Goal: Answer question/provide support: Share knowledge or assist other users

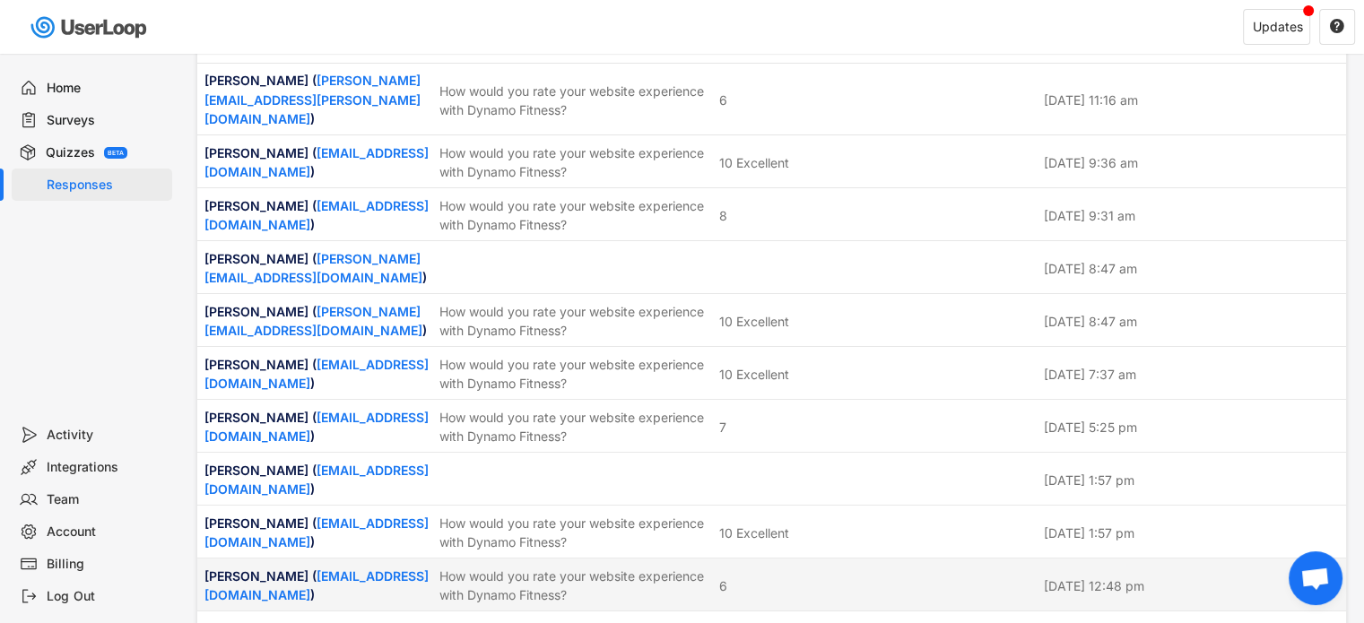
scroll to position [3408, 0]
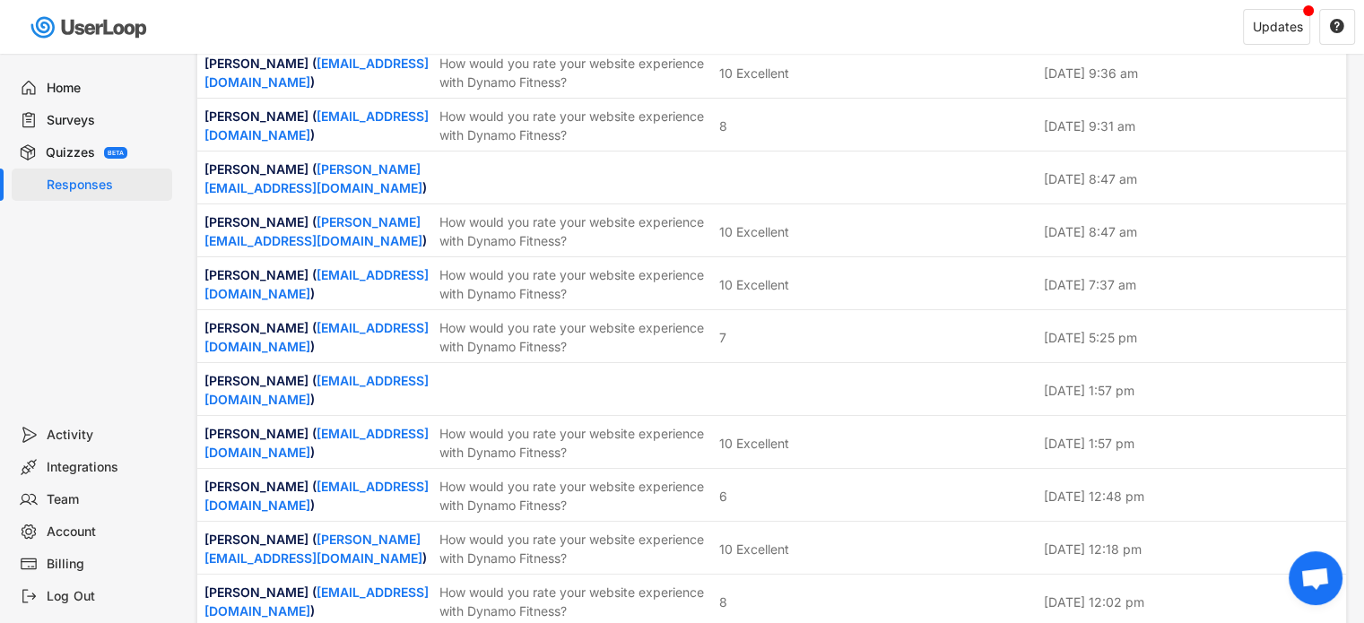
click at [113, 392] on div "Home Surveys Quizzes BETA Responses" at bounding box center [89, 236] width 179 height 365
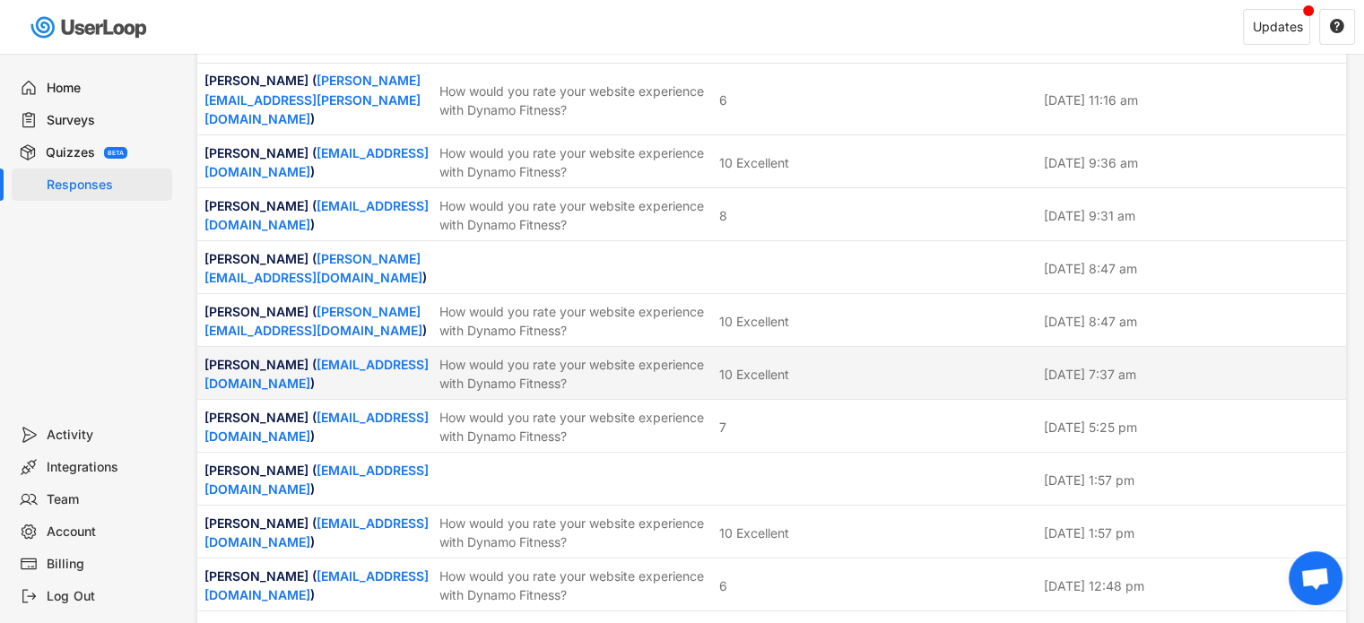
scroll to position [3229, 0]
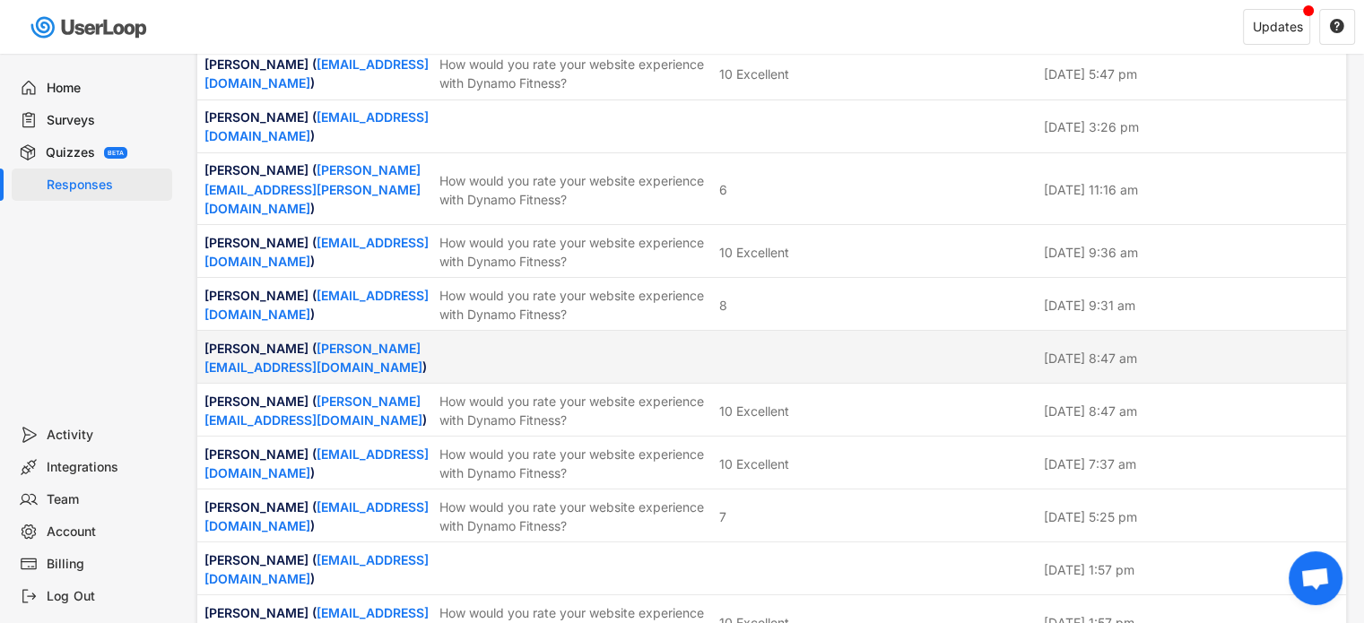
click at [820, 349] on div at bounding box center [876, 357] width 314 height 16
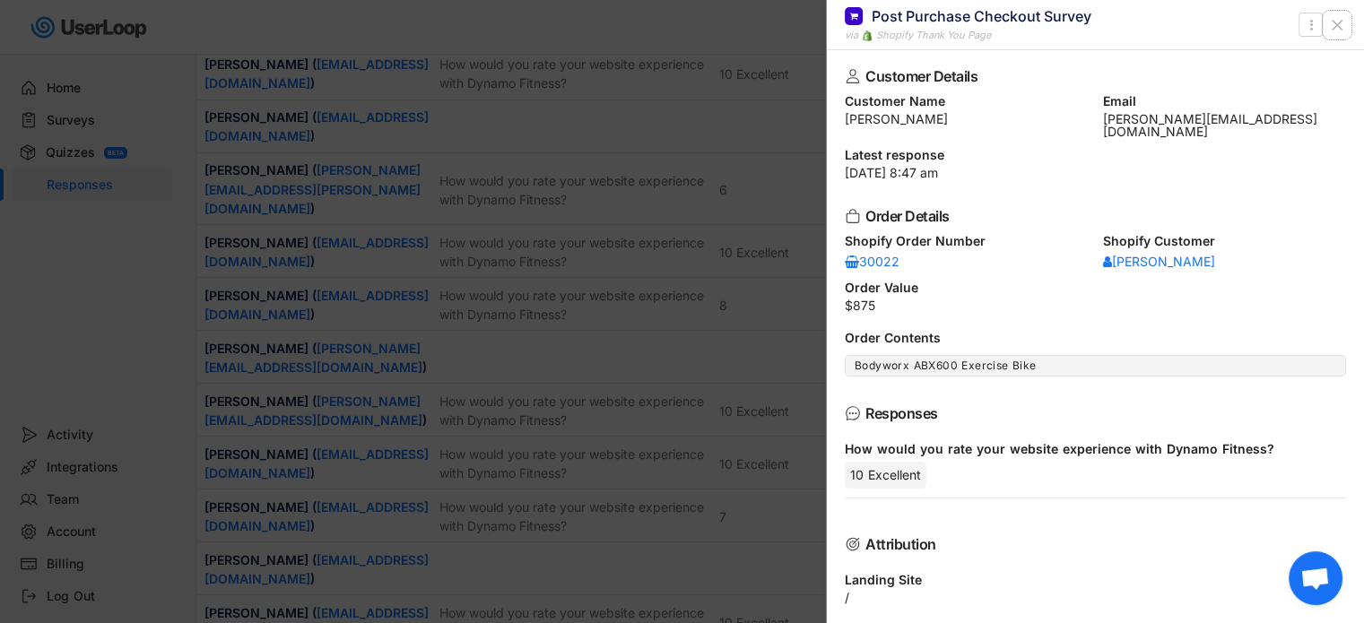
click at [1342, 22] on icon at bounding box center [1337, 25] width 18 height 18
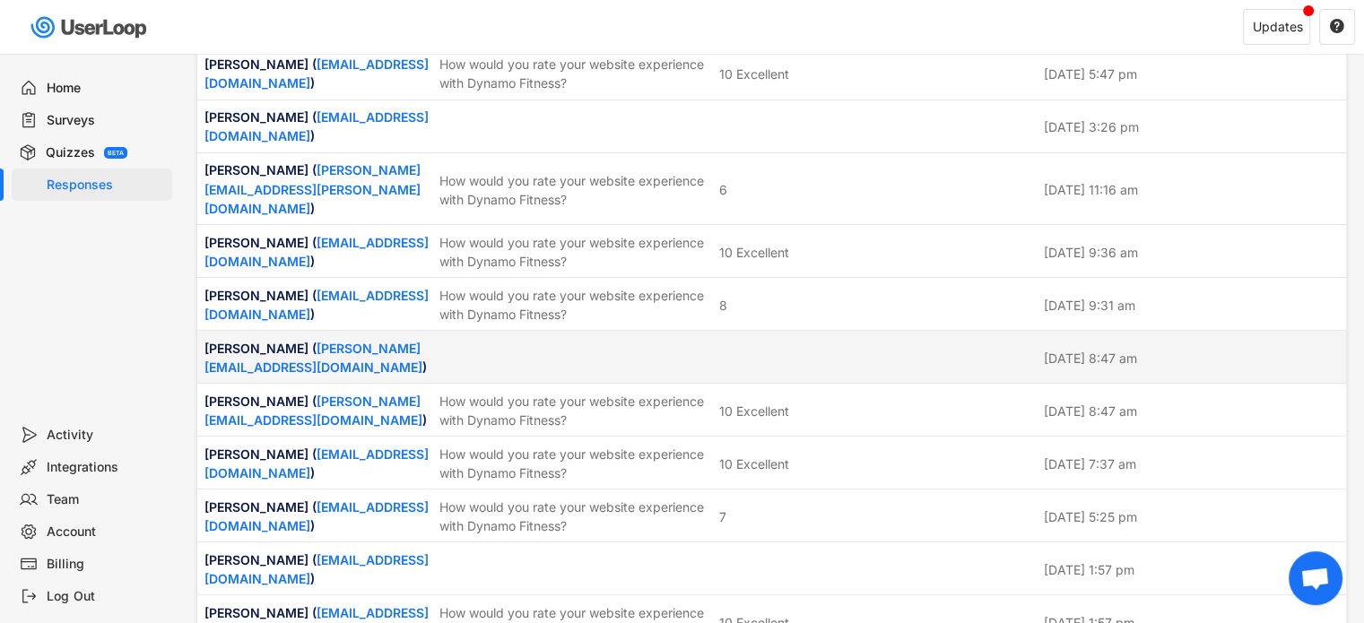
drag, startPoint x: 775, startPoint y: 232, endPoint x: 811, endPoint y: 222, distance: 37.2
click at [776, 349] on div at bounding box center [876, 357] width 314 height 16
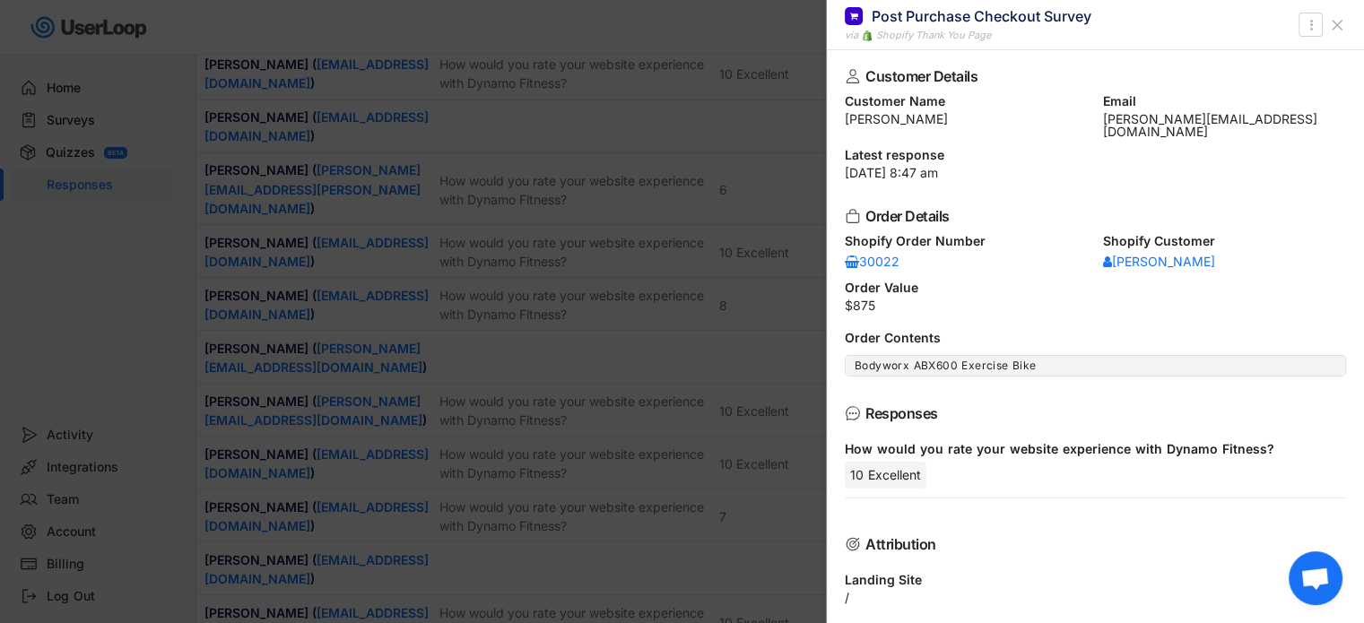
click at [1332, 25] on icon at bounding box center [1337, 25] width 18 height 18
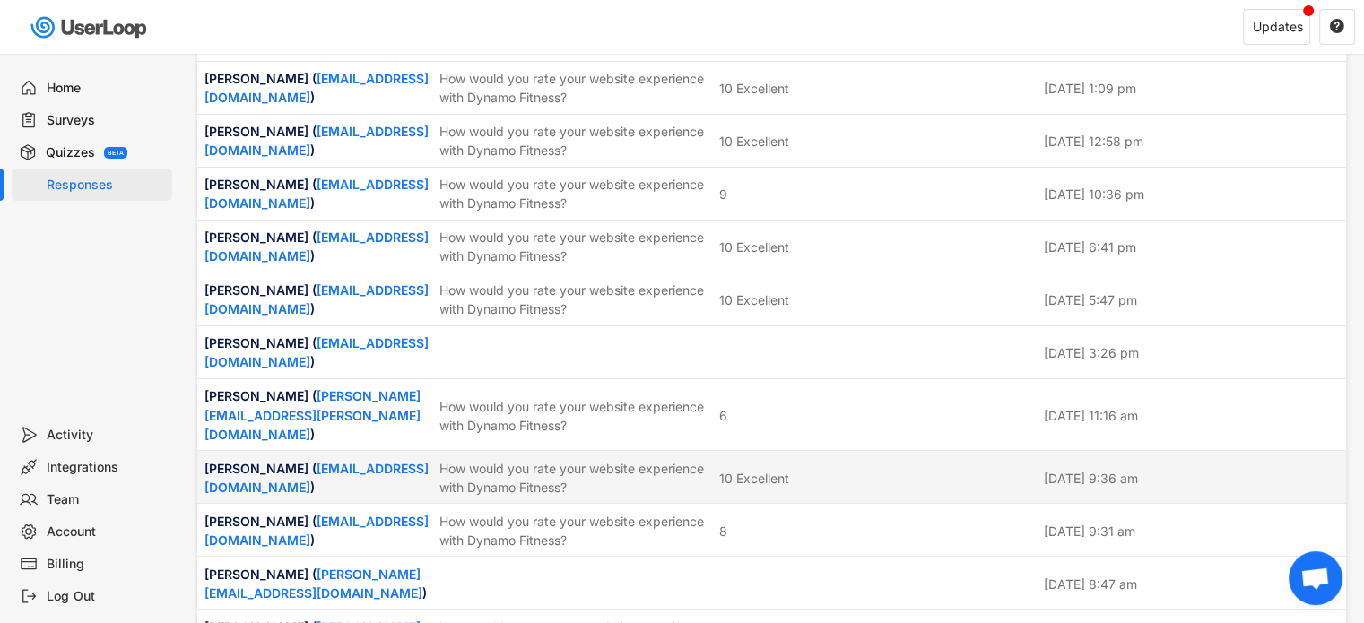
scroll to position [2960, 0]
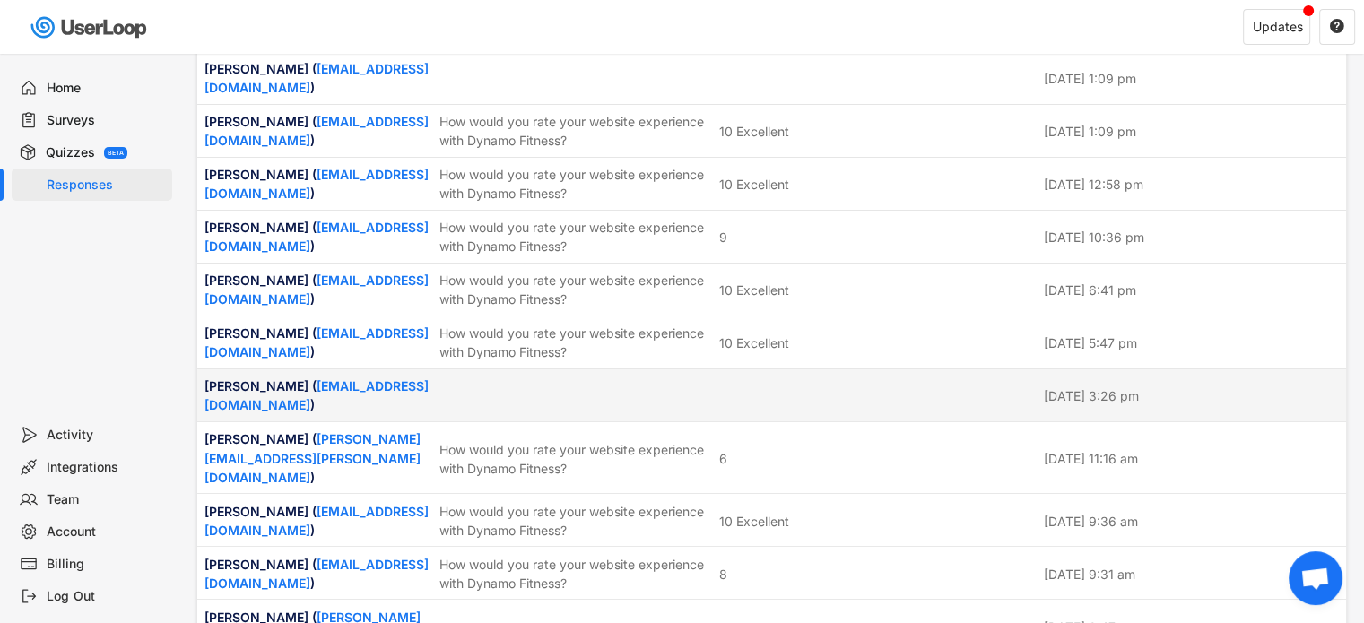
click at [829, 370] on div "[PERSON_NAME] ( [EMAIL_ADDRESS][DOMAIN_NAME] ) [DATE] 3:26 pm" at bounding box center [771, 396] width 1149 height 52
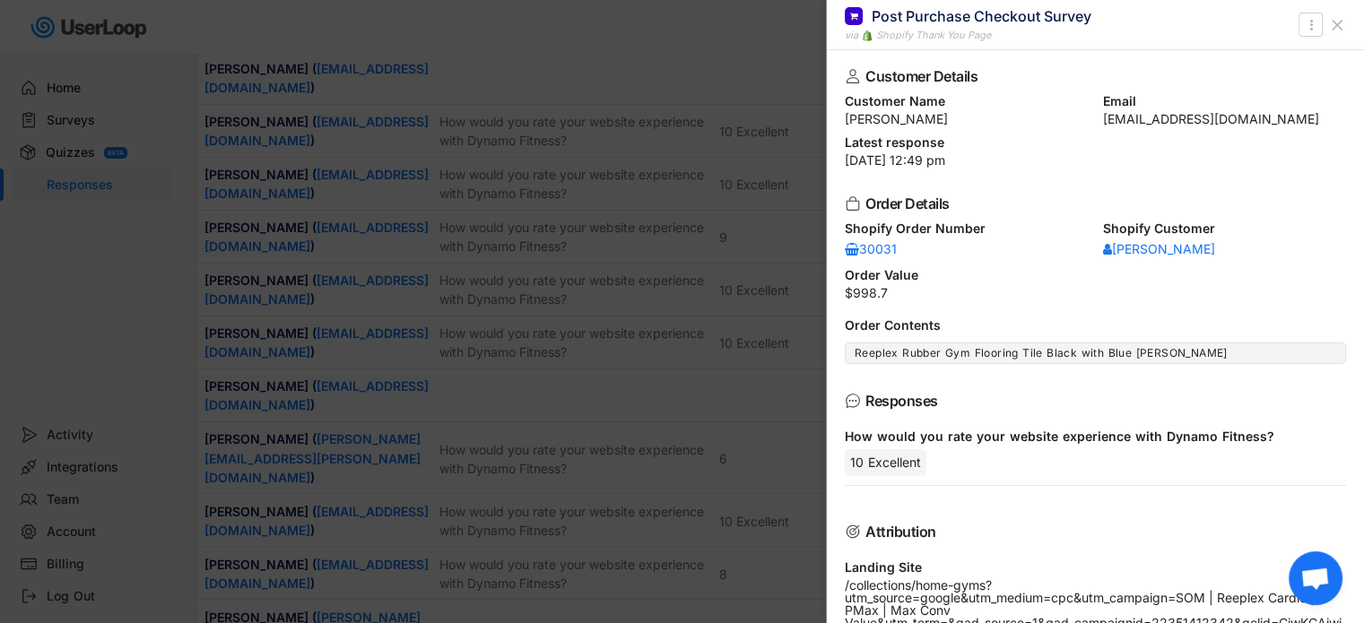
click at [1345, 23] on button at bounding box center [1337, 25] width 29 height 29
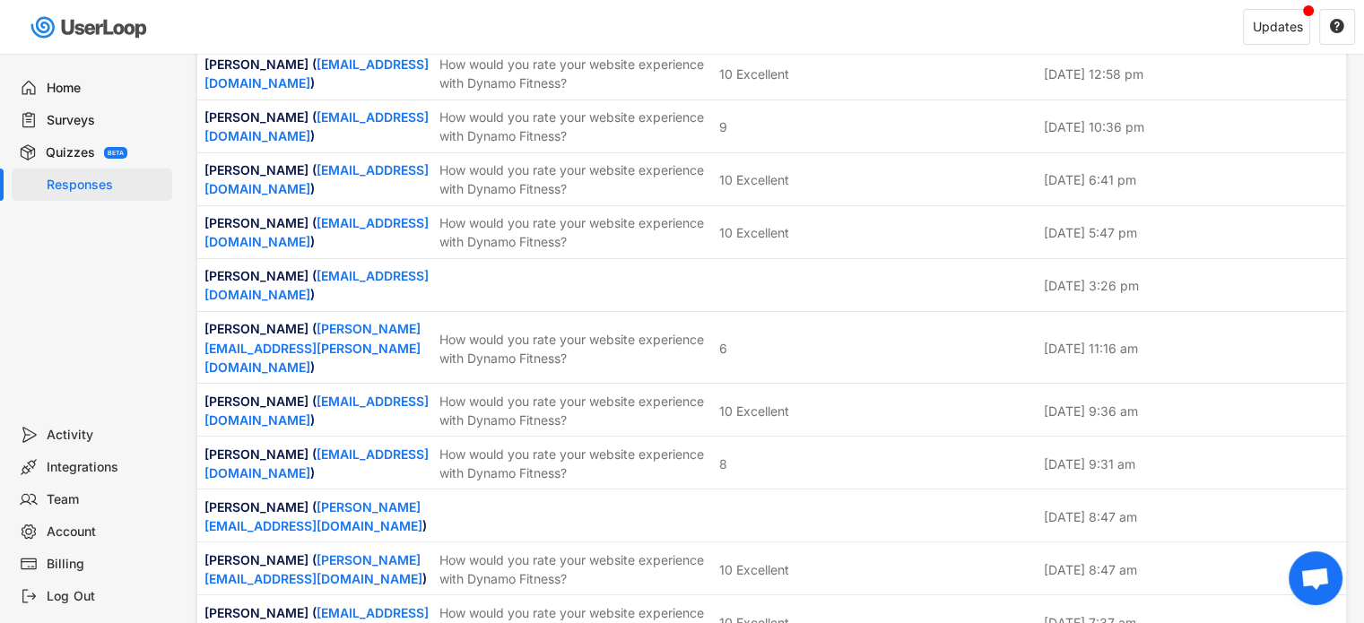
scroll to position [3049, 0]
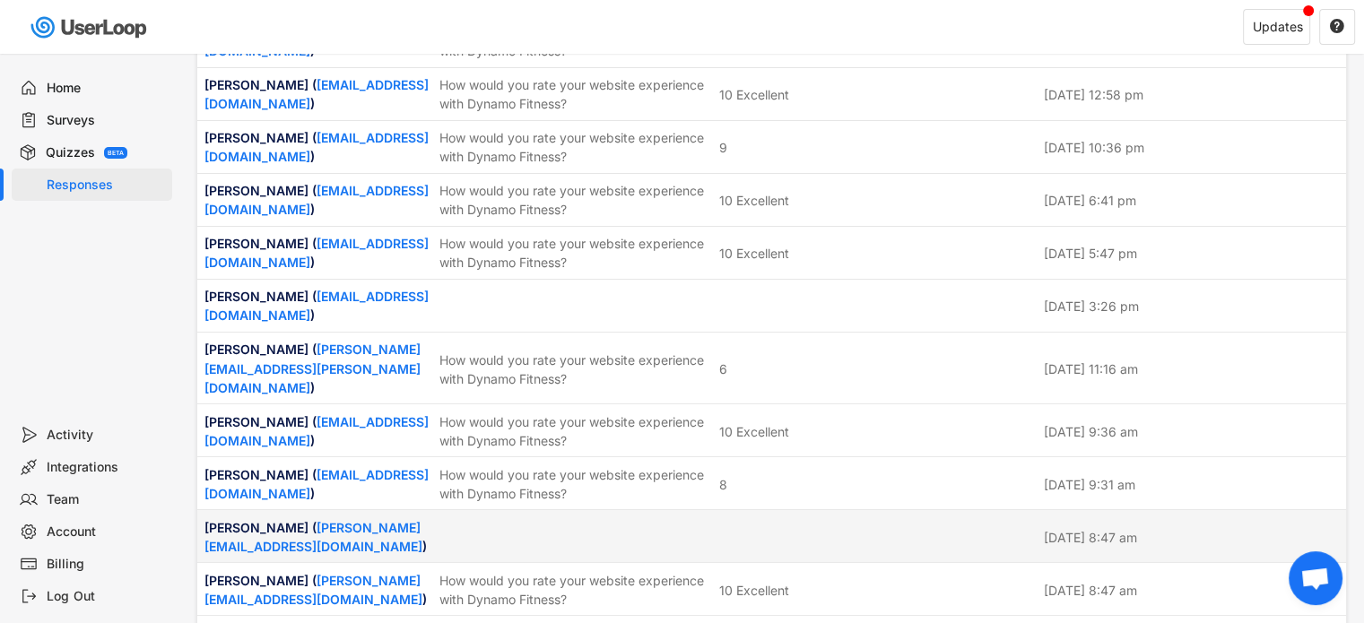
click at [732, 528] on div at bounding box center [876, 536] width 314 height 16
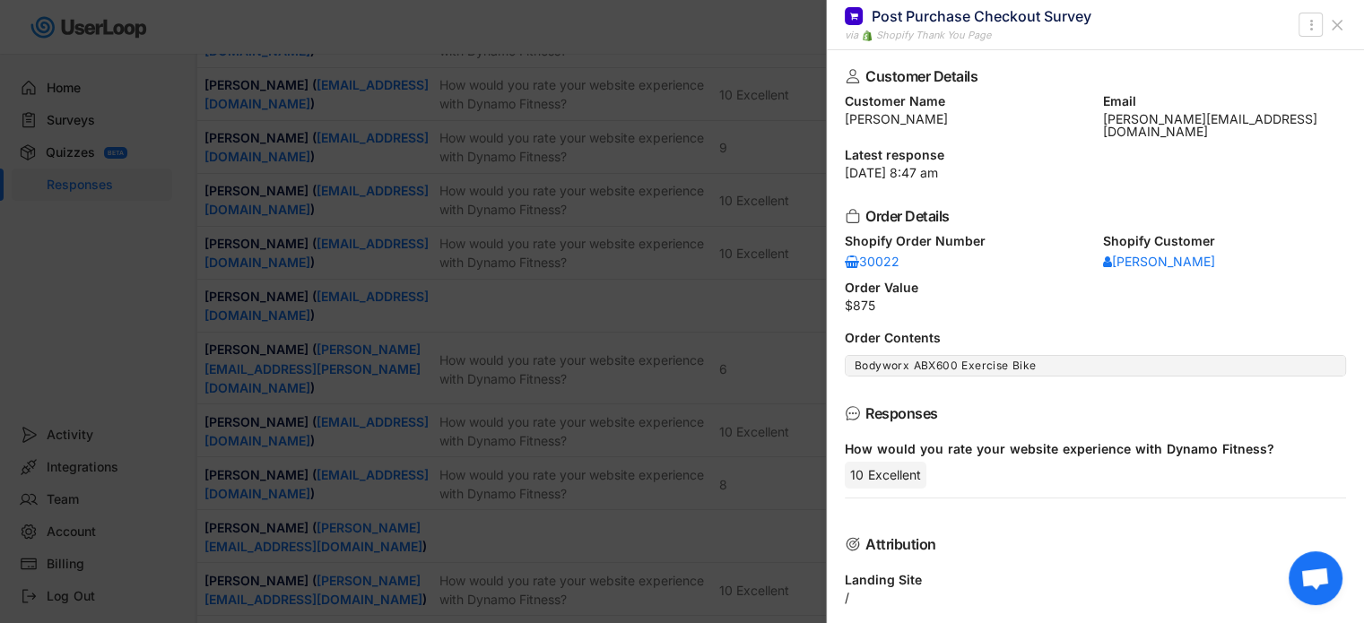
click at [1336, 16] on icon at bounding box center [1337, 25] width 18 height 18
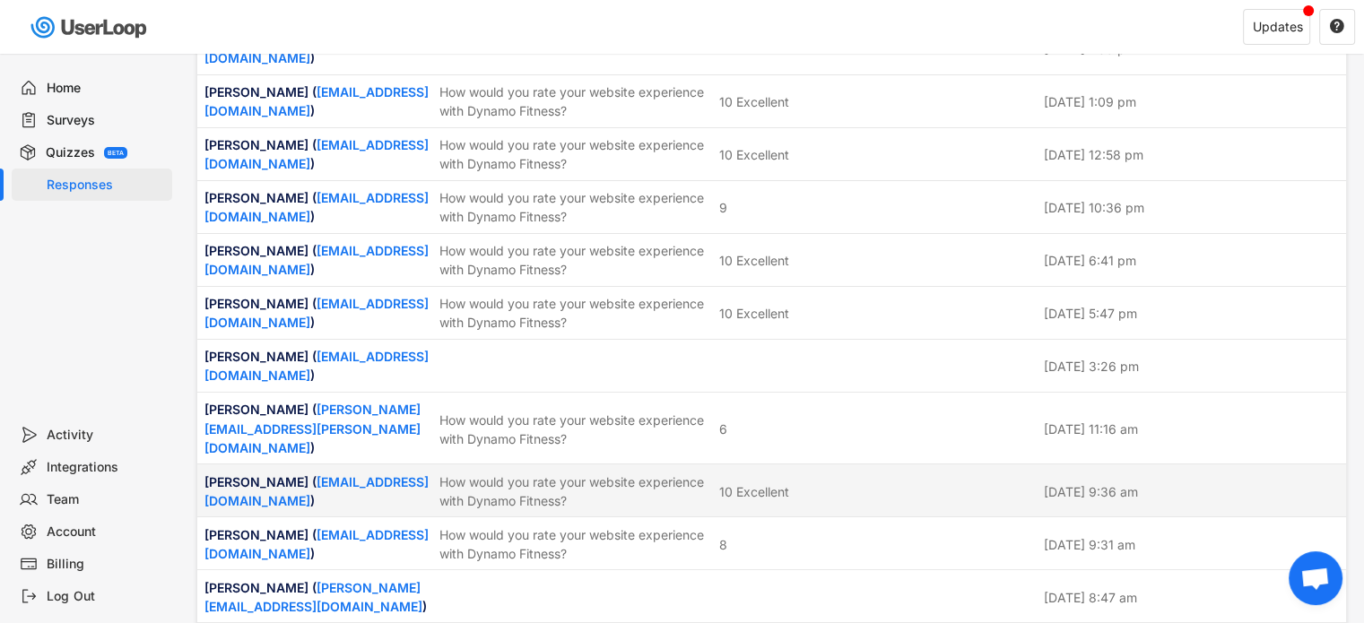
scroll to position [2960, 0]
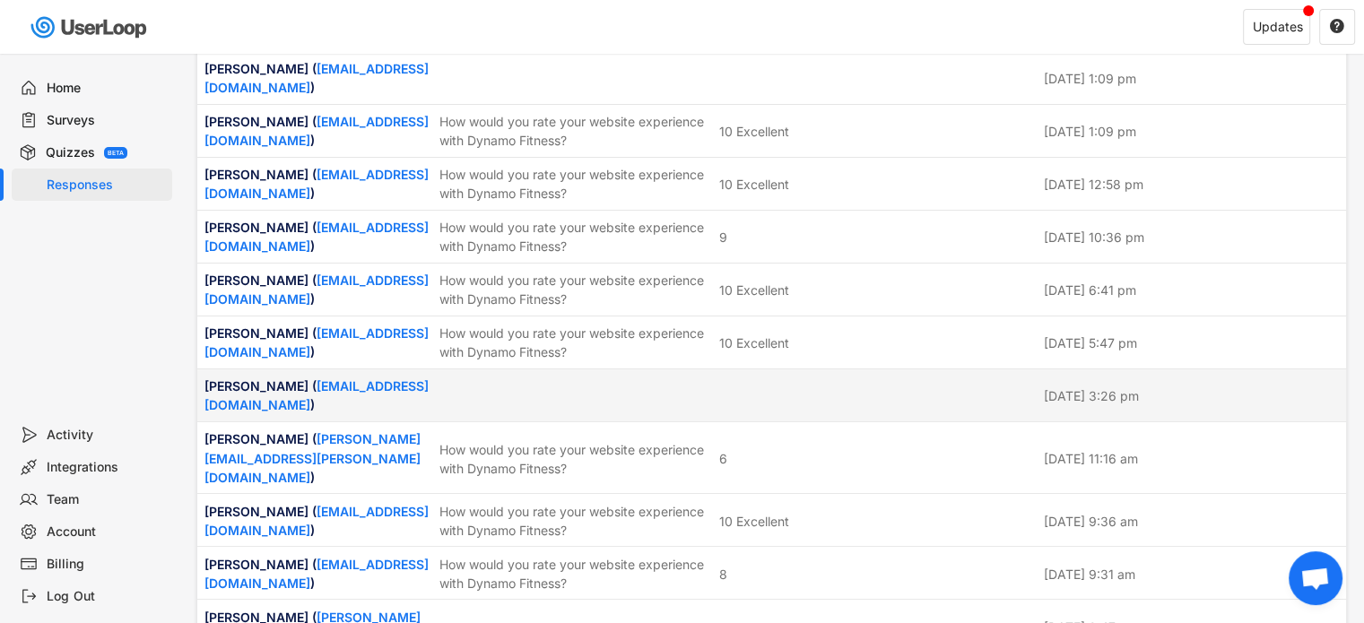
click at [821, 387] on div at bounding box center [876, 395] width 314 height 16
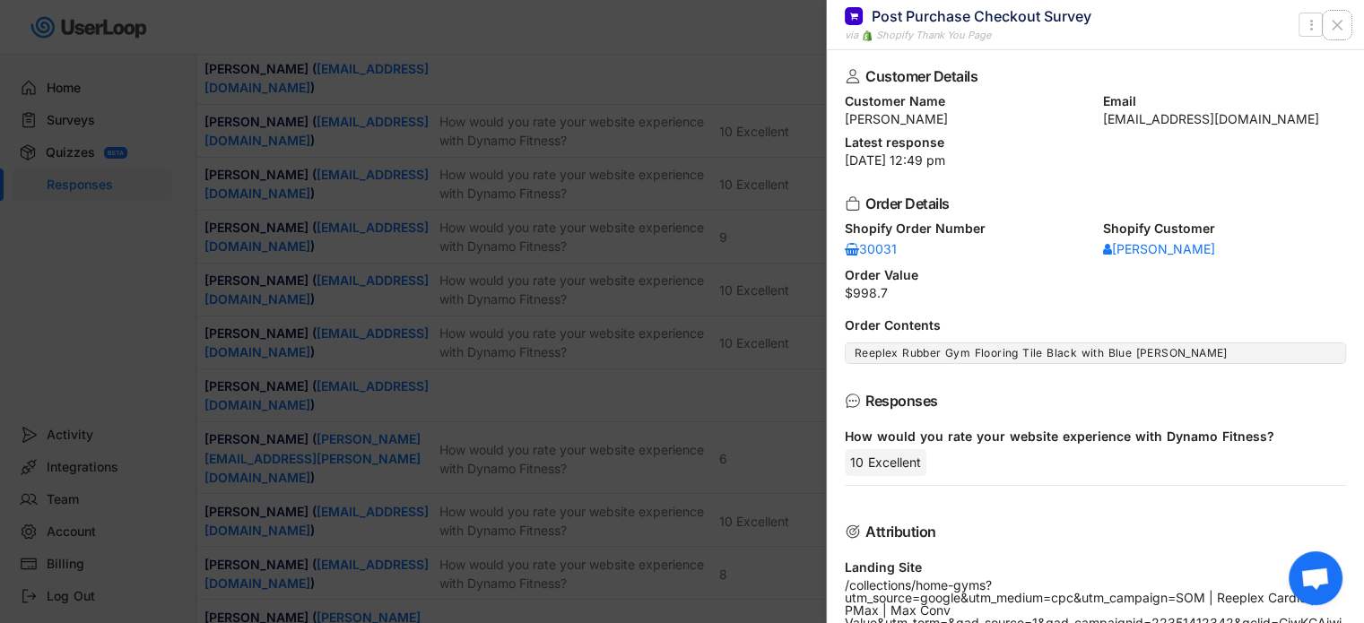
drag, startPoint x: 1331, startPoint y: 22, endPoint x: 1308, endPoint y: 43, distance: 31.1
click at [1332, 22] on icon at bounding box center [1337, 25] width 18 height 18
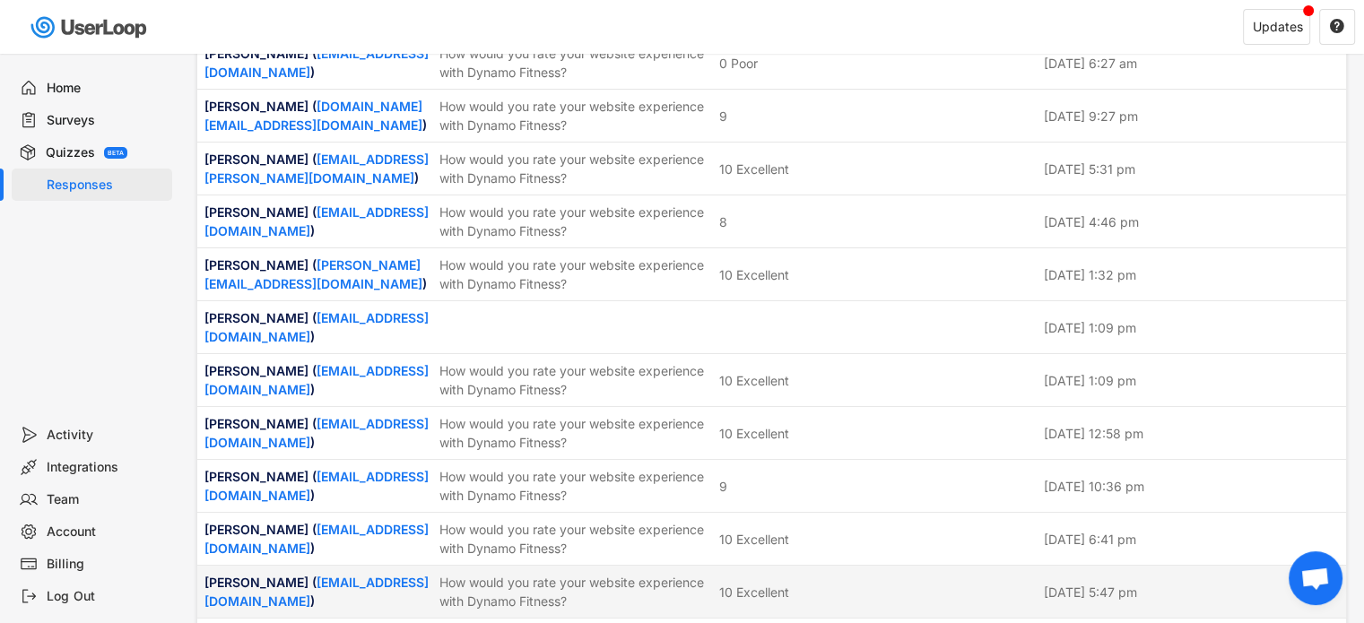
scroll to position [2601, 0]
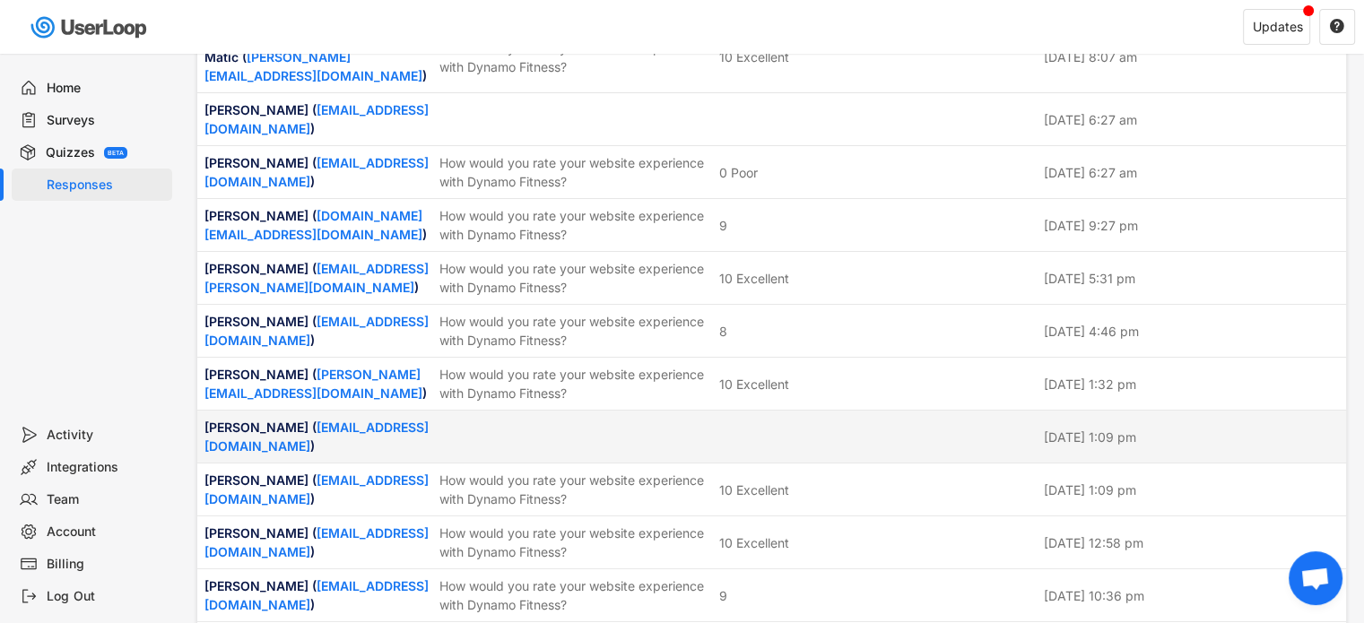
click at [784, 411] on div "[PERSON_NAME] ( [EMAIL_ADDRESS][DOMAIN_NAME] ) [DATE] 1:09 pm" at bounding box center [771, 437] width 1149 height 52
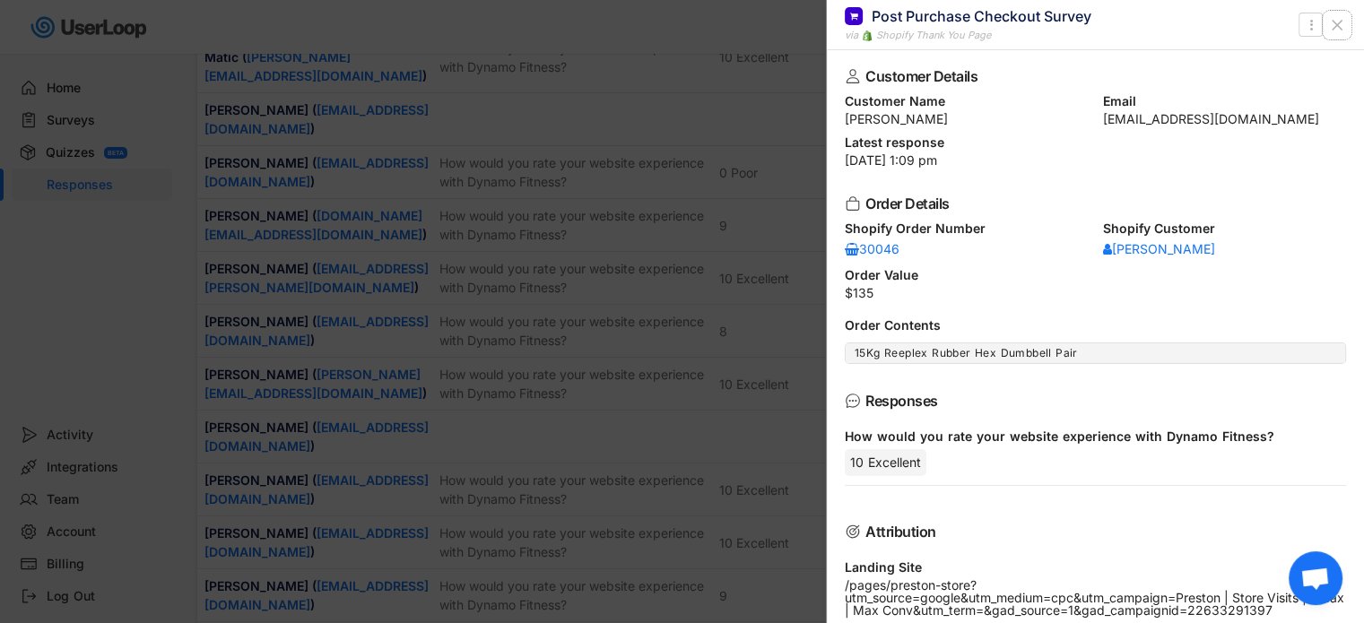
click at [1339, 24] on icon at bounding box center [1337, 25] width 18 height 18
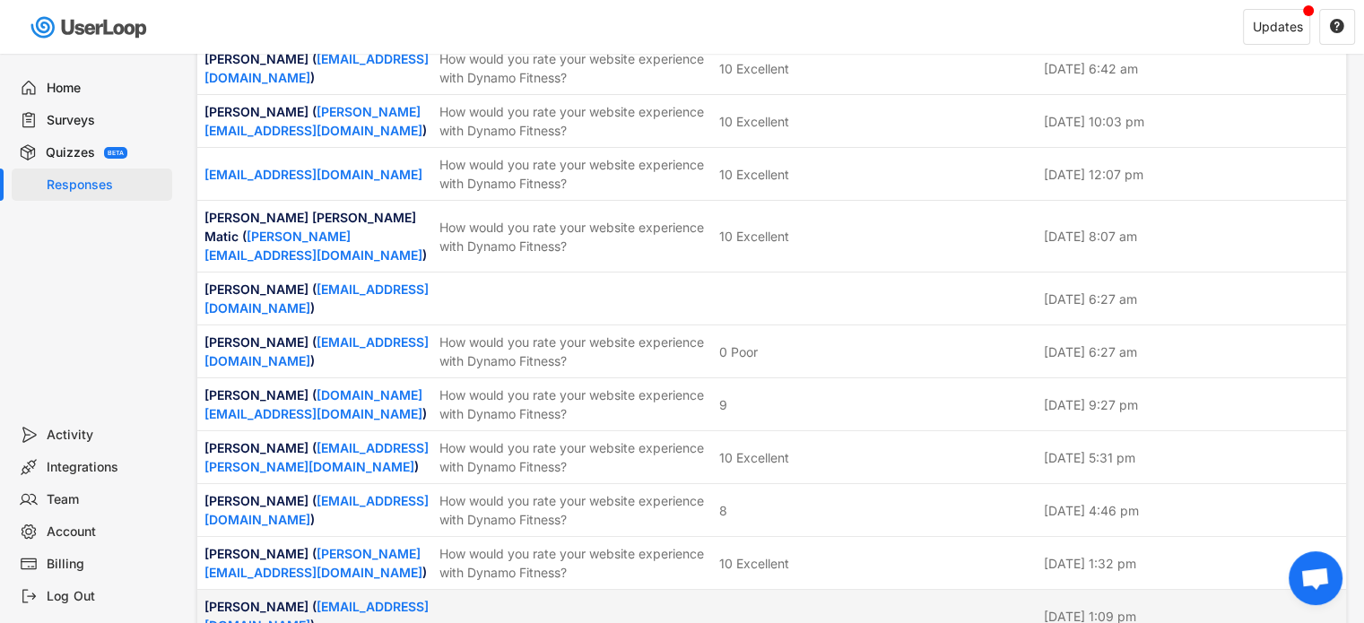
scroll to position [2332, 0]
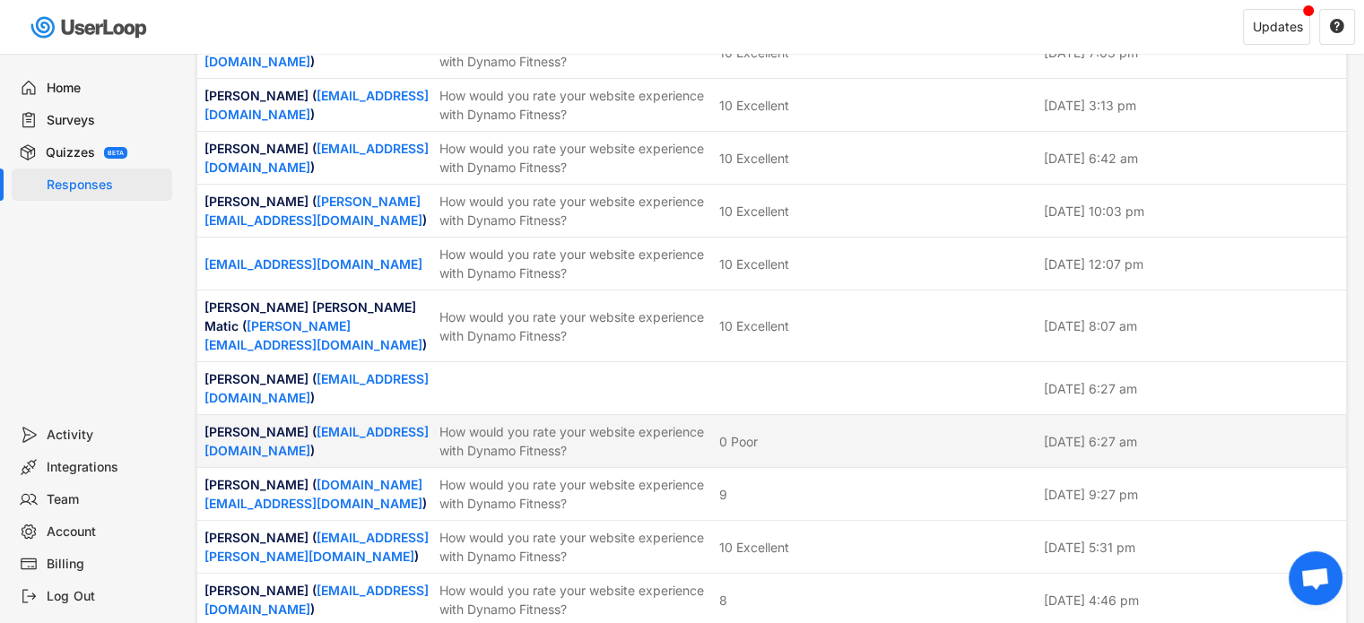
click at [914, 432] on div "0 Poor" at bounding box center [876, 441] width 314 height 19
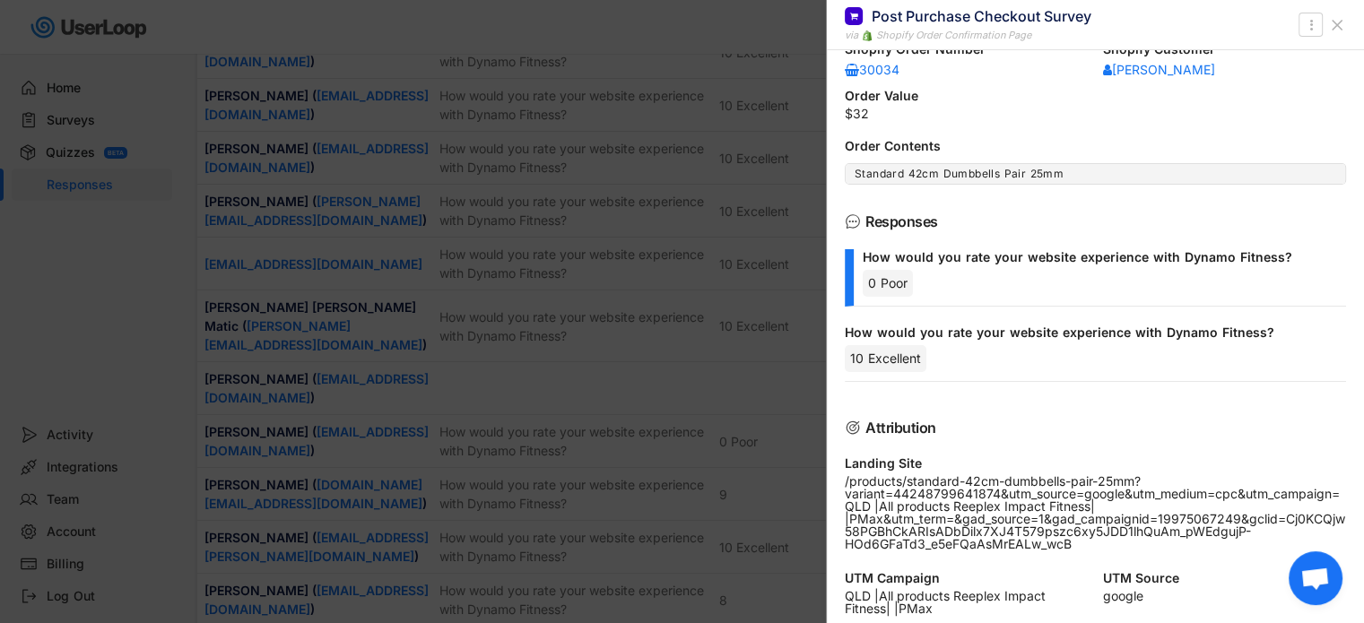
scroll to position [0, 0]
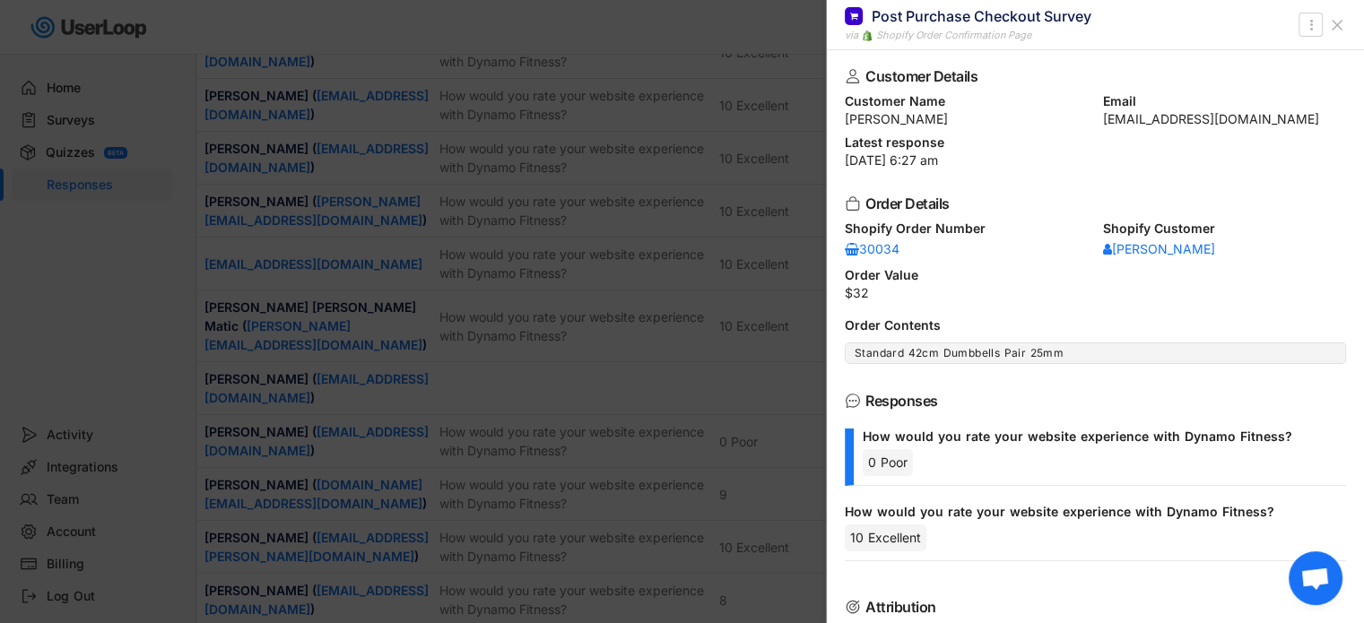
click at [1345, 25] on icon at bounding box center [1337, 25] width 18 height 18
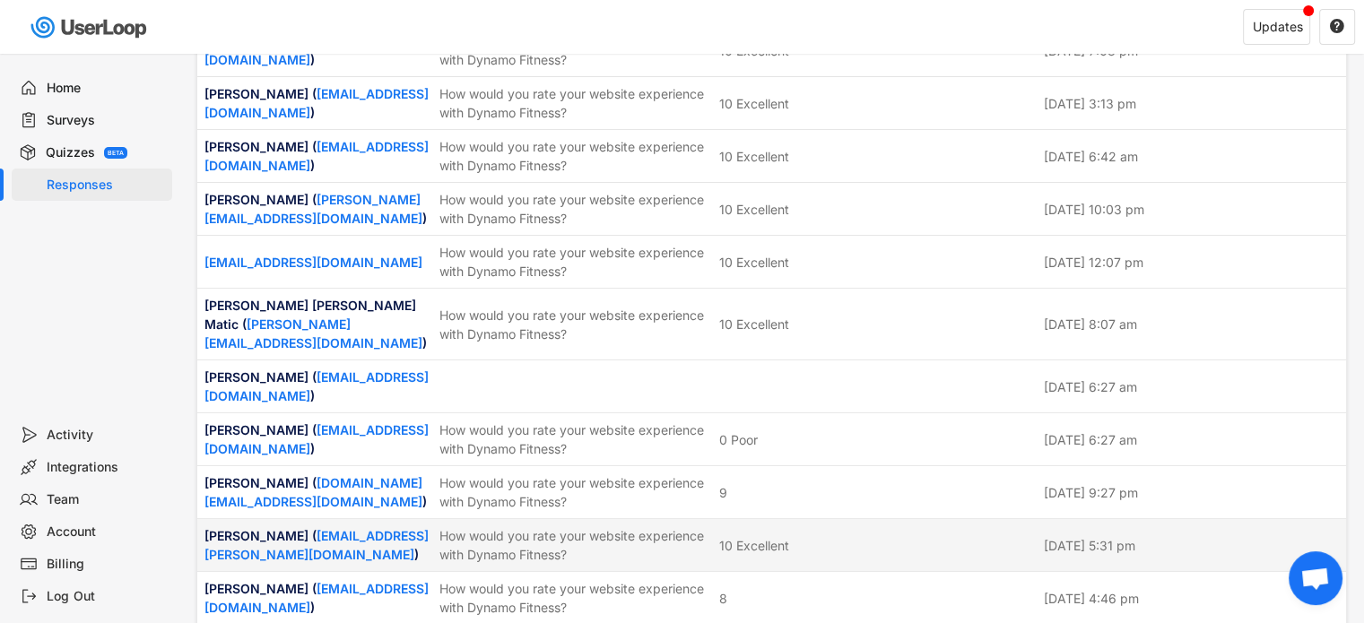
scroll to position [2332, 0]
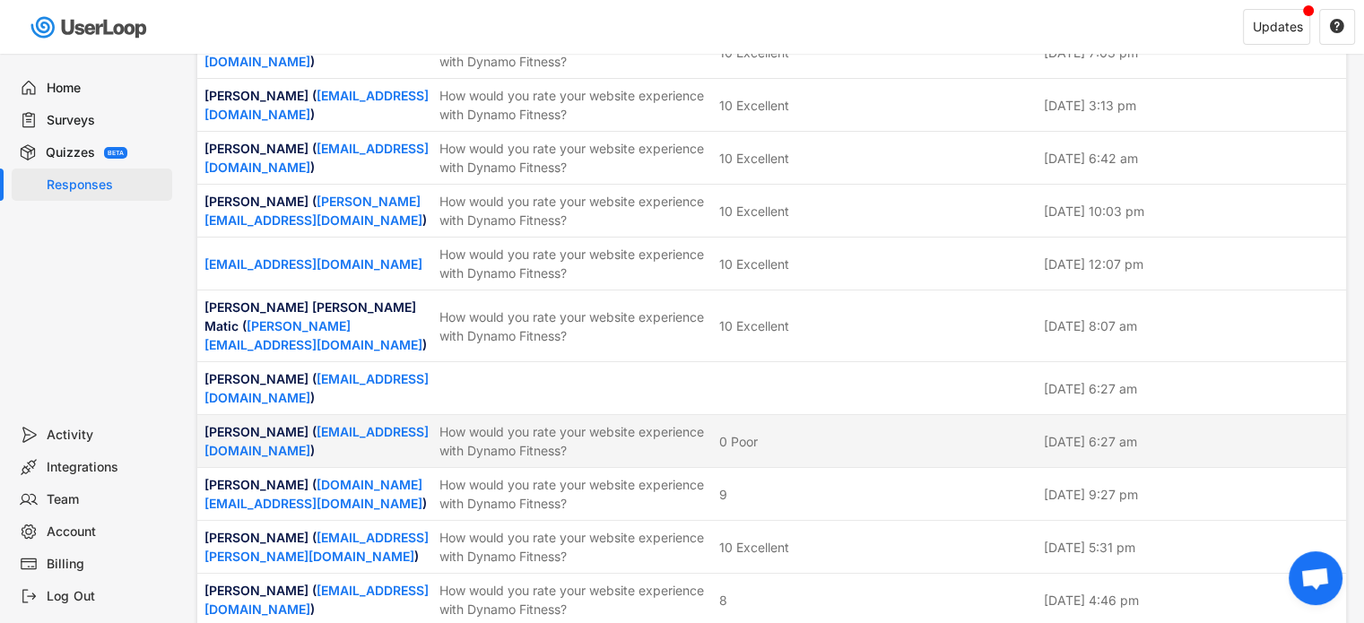
click at [846, 432] on div "0 Poor" at bounding box center [876, 441] width 314 height 19
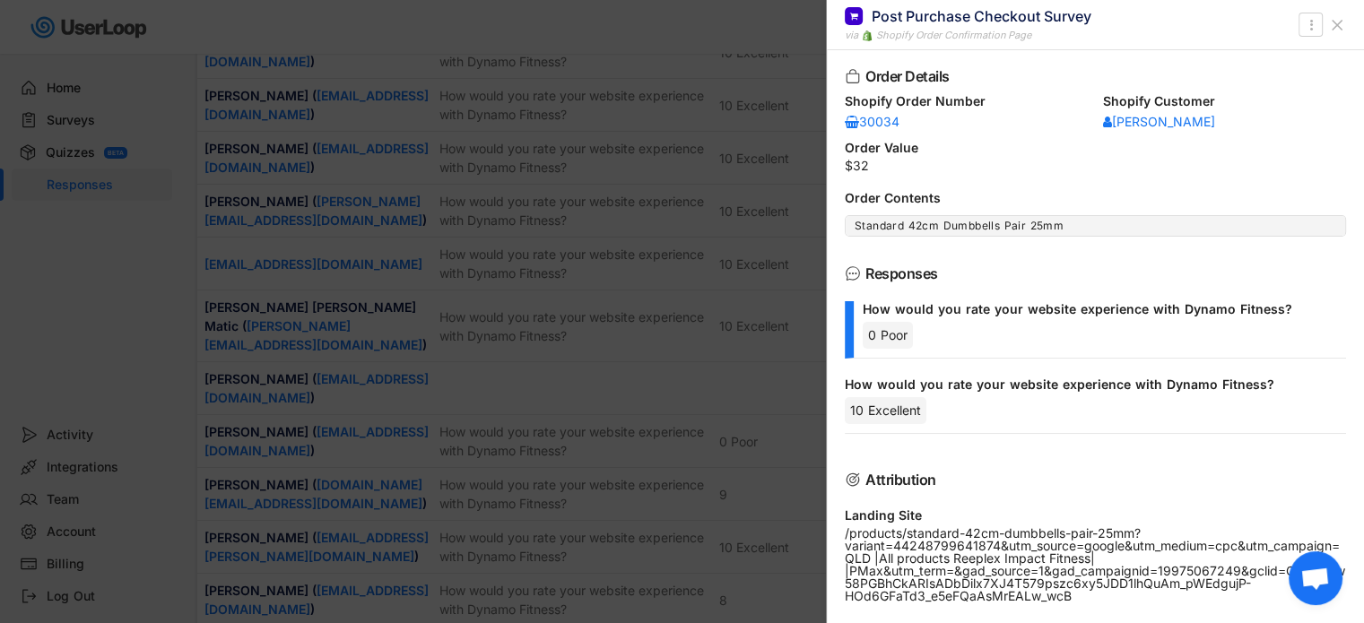
scroll to position [0, 0]
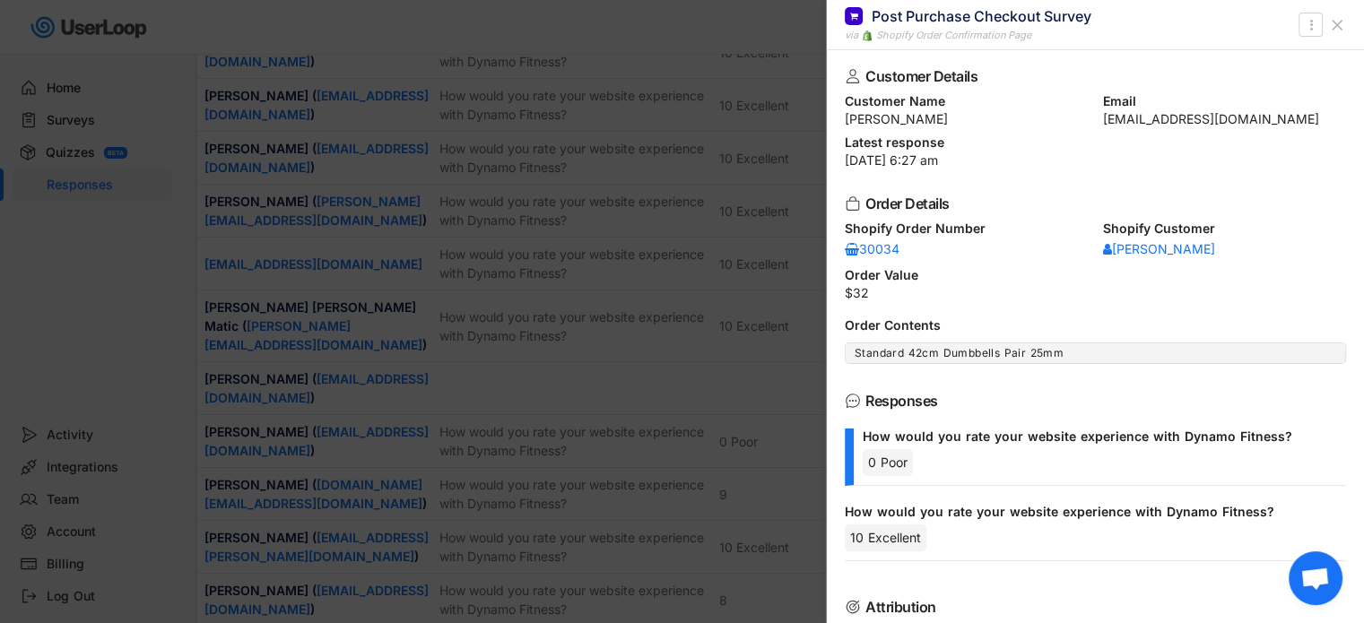
click at [1342, 21] on use at bounding box center [1337, 25] width 9 height 9
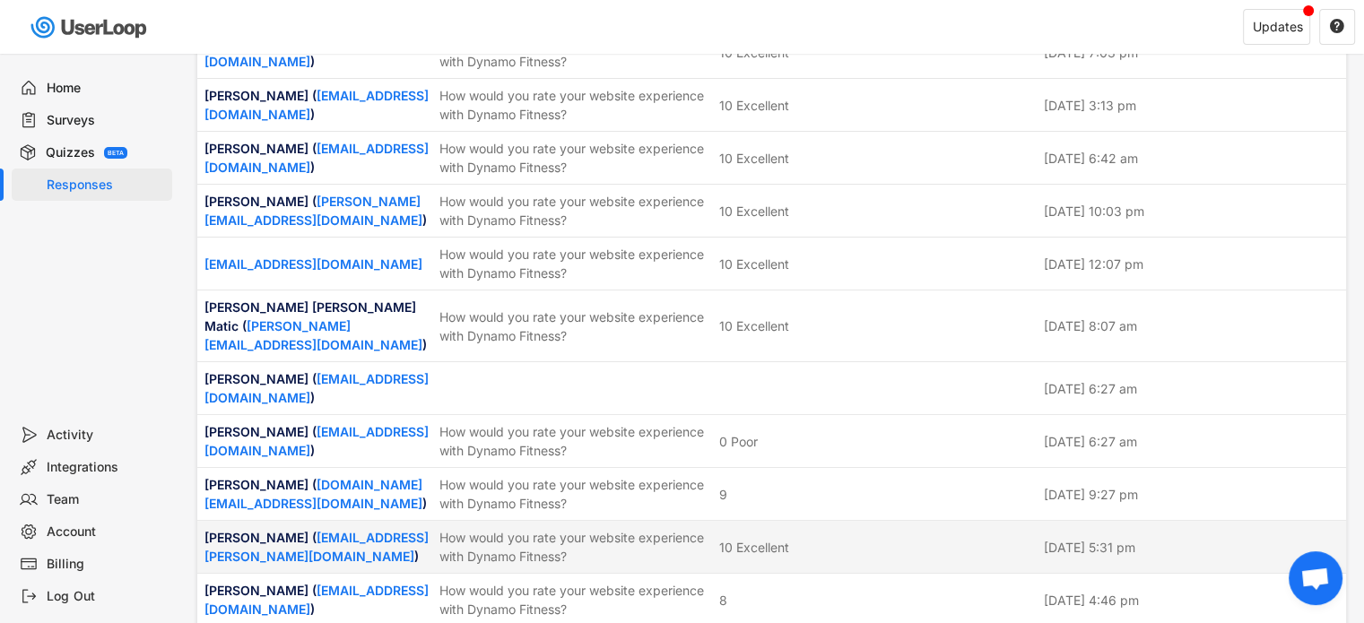
click at [884, 538] on div "10 Excellent" at bounding box center [876, 547] width 314 height 19
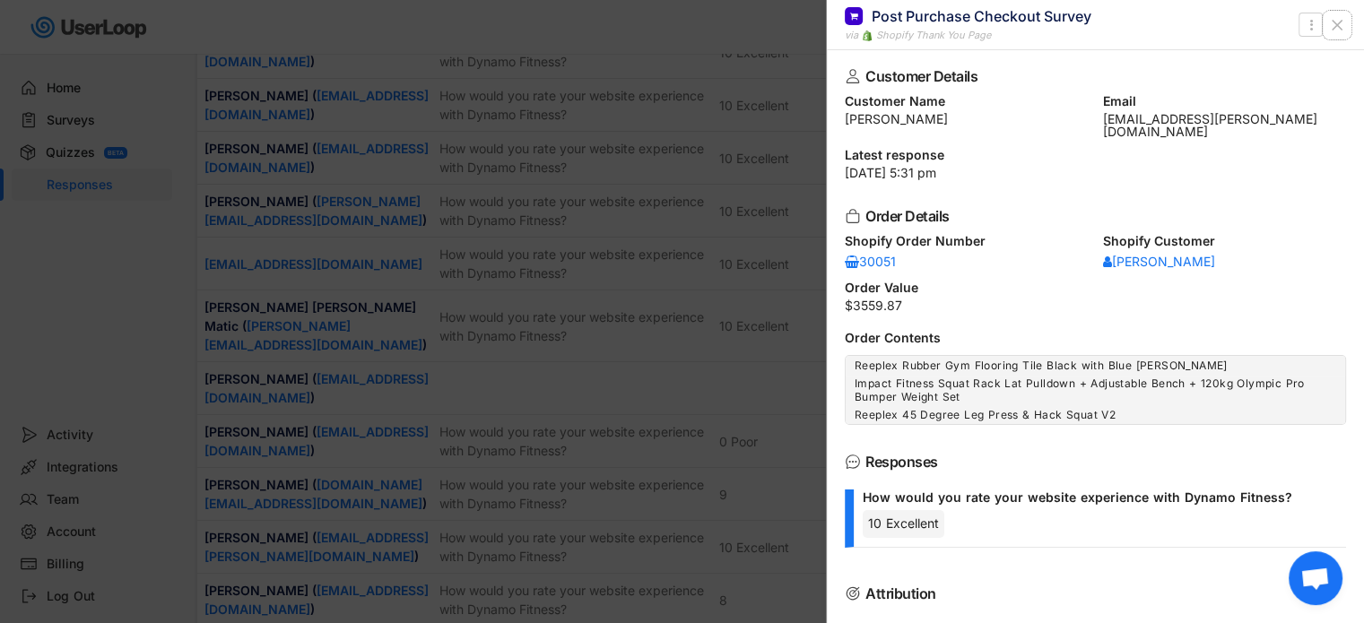
click at [1335, 26] on use at bounding box center [1337, 25] width 9 height 9
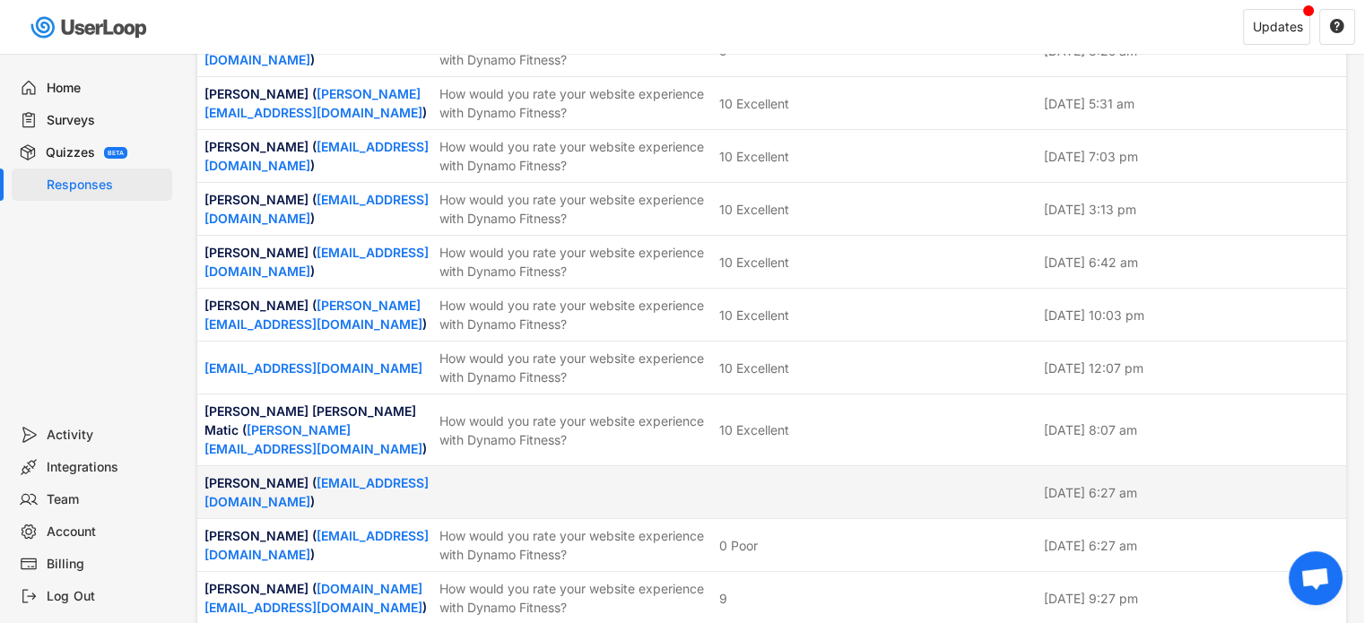
scroll to position [2152, 0]
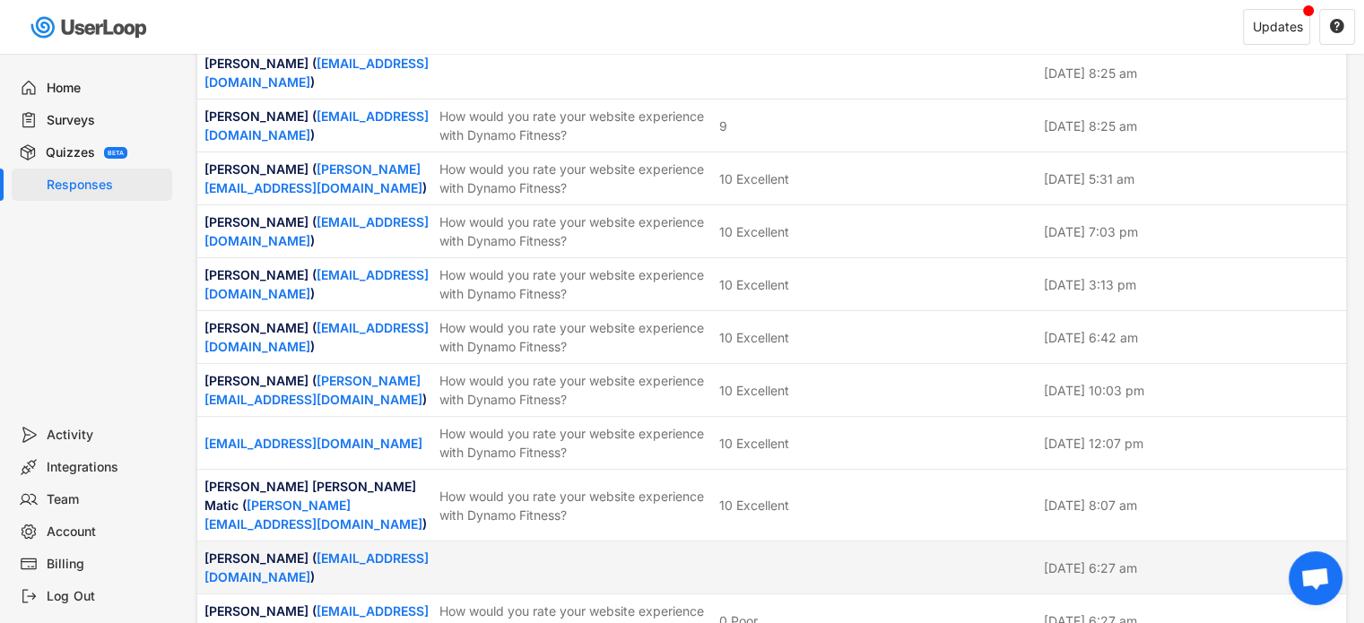
click at [839, 560] on div at bounding box center [876, 568] width 314 height 16
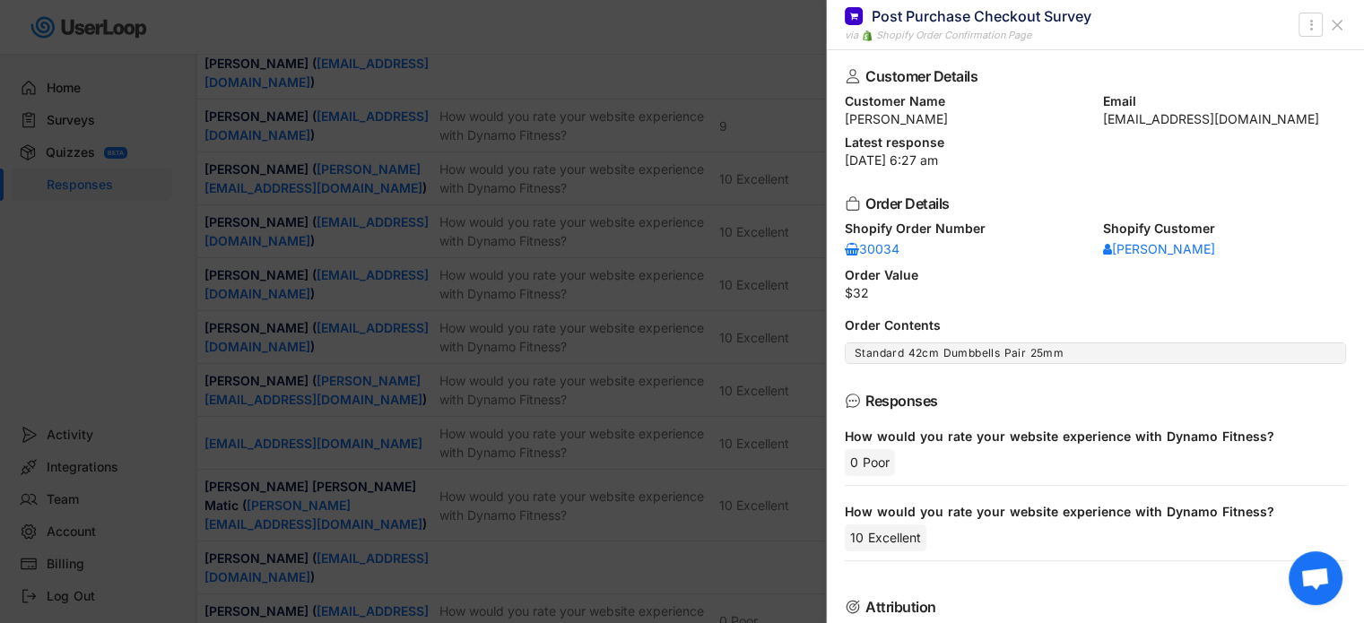
click at [1335, 27] on use at bounding box center [1337, 25] width 9 height 9
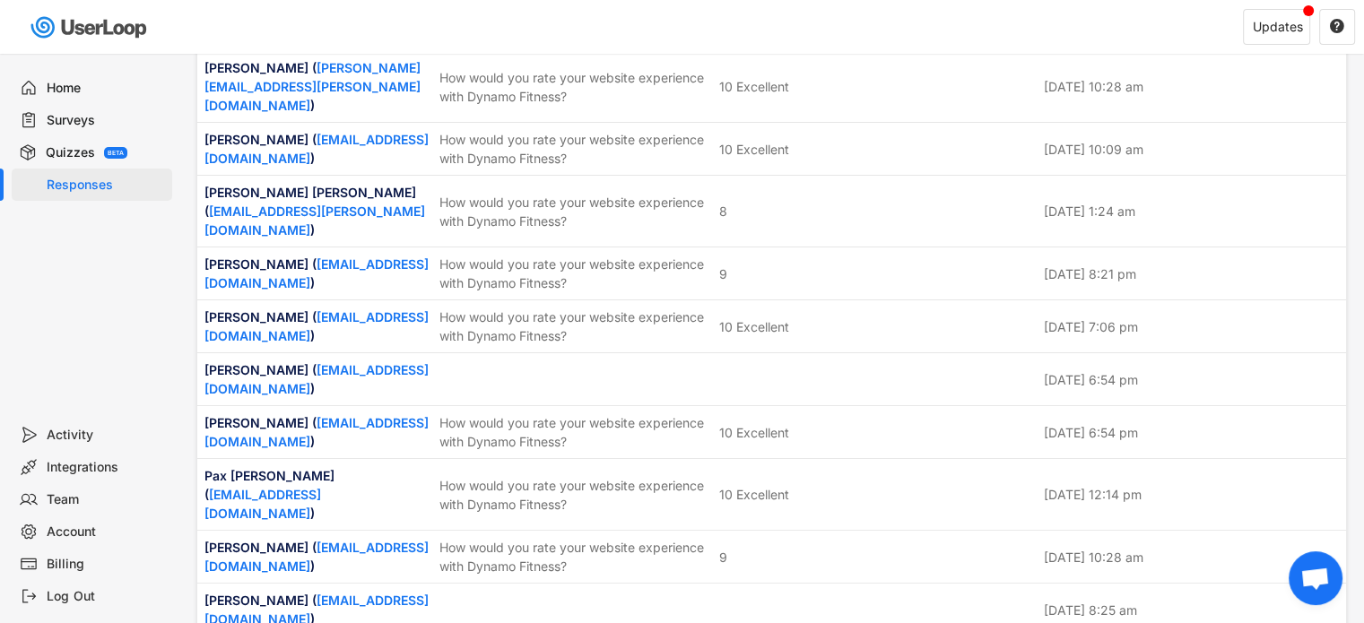
scroll to position [1614, 0]
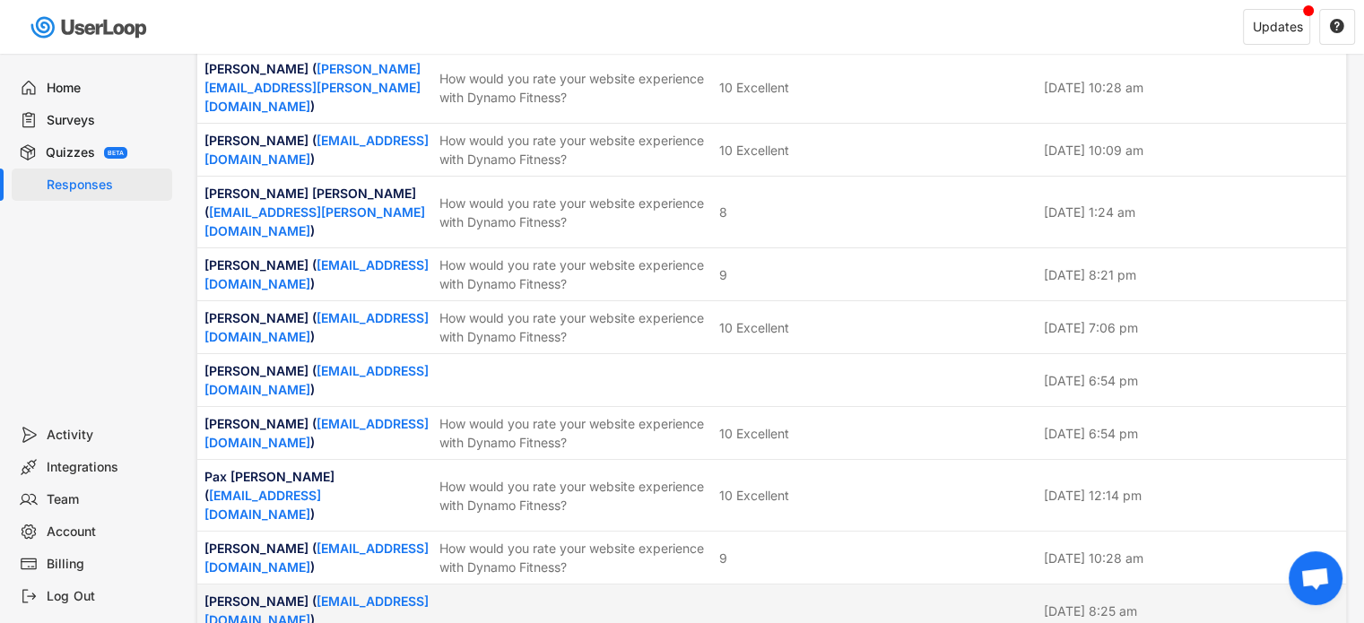
drag, startPoint x: 839, startPoint y: 463, endPoint x: 912, endPoint y: 442, distance: 75.5
click at [841, 603] on div at bounding box center [876, 611] width 314 height 16
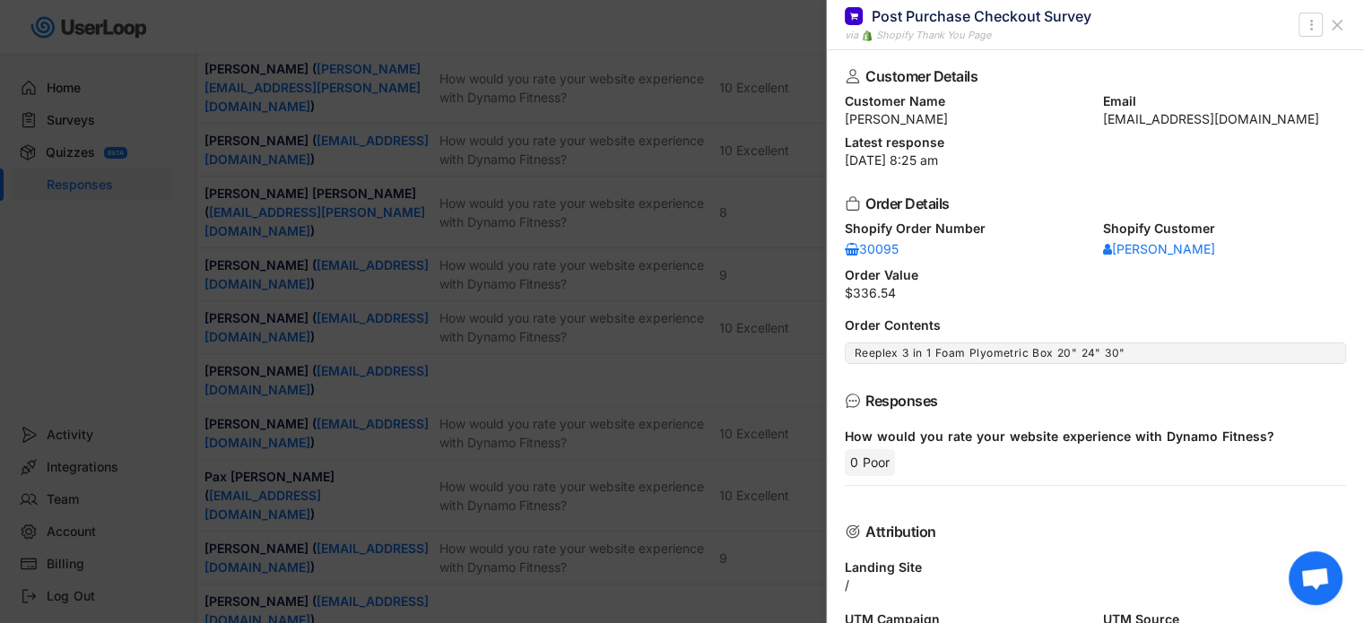
click at [1333, 30] on use at bounding box center [1337, 25] width 9 height 9
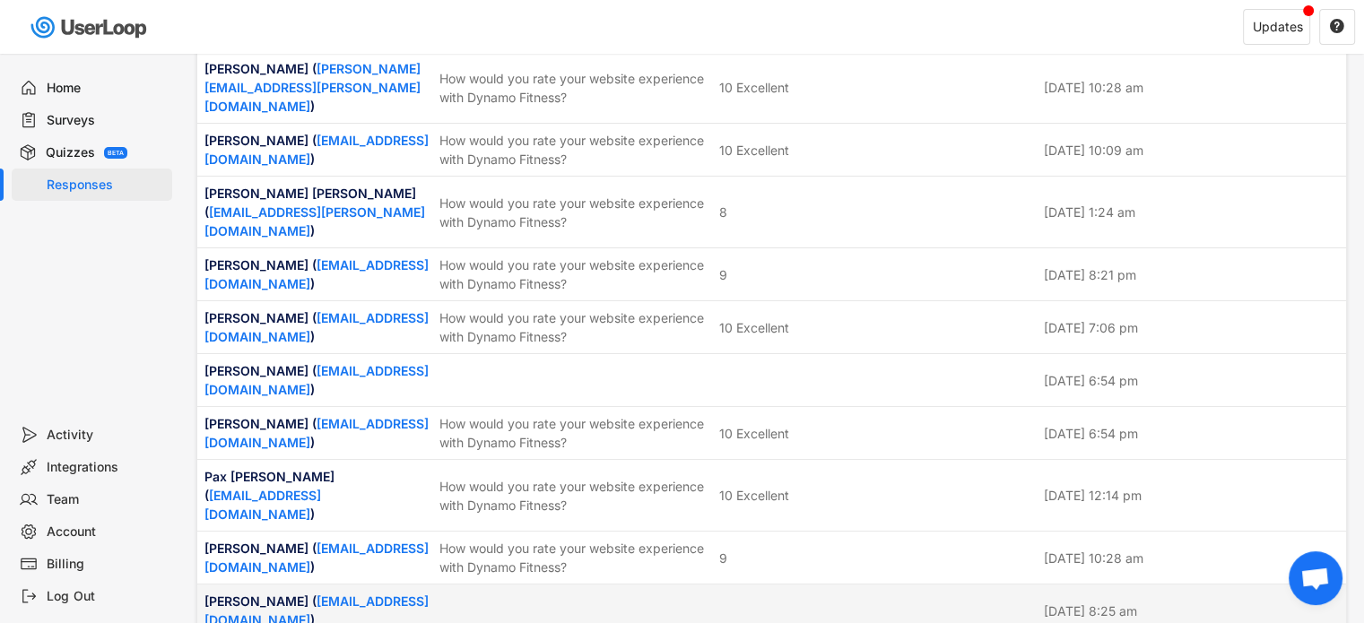
click at [850, 603] on div at bounding box center [876, 611] width 314 height 16
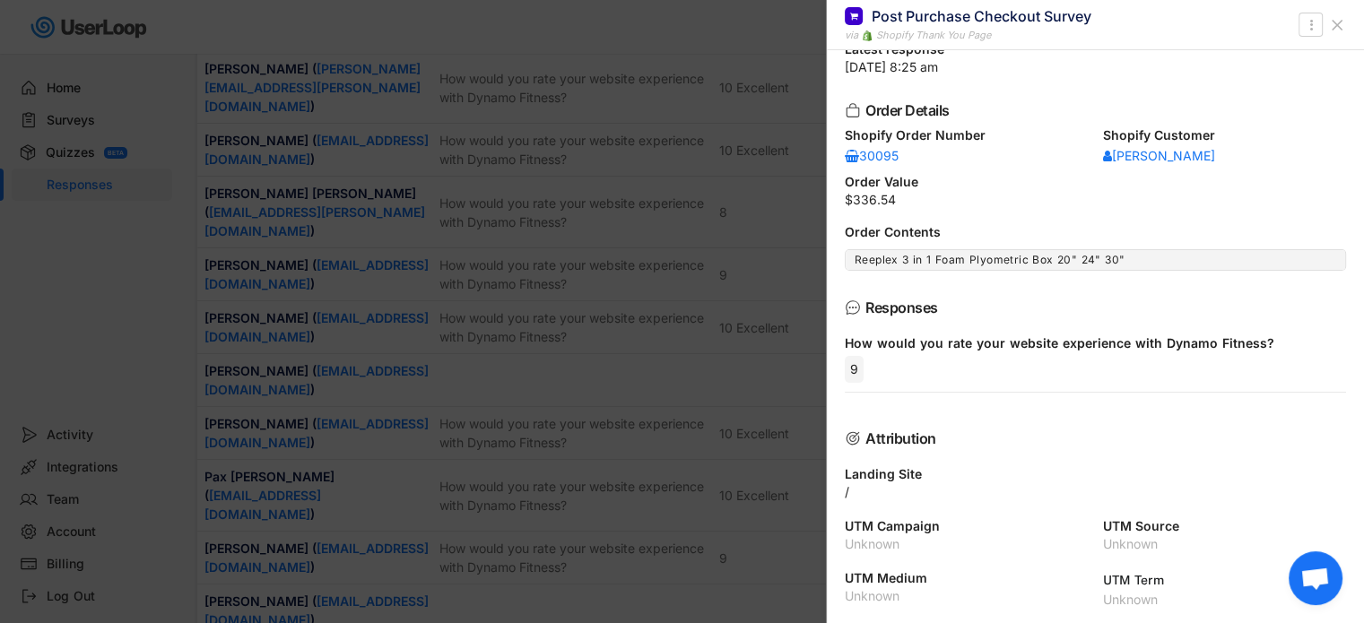
scroll to position [0, 0]
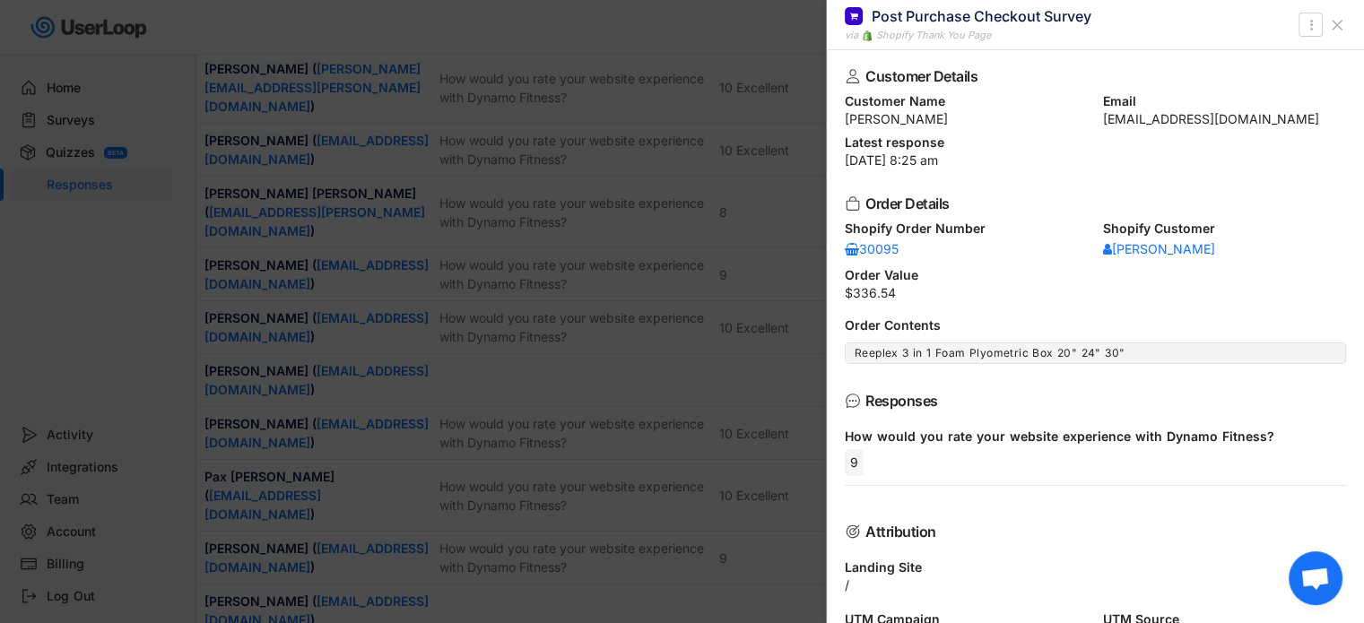
click at [1337, 14] on button at bounding box center [1337, 25] width 29 height 29
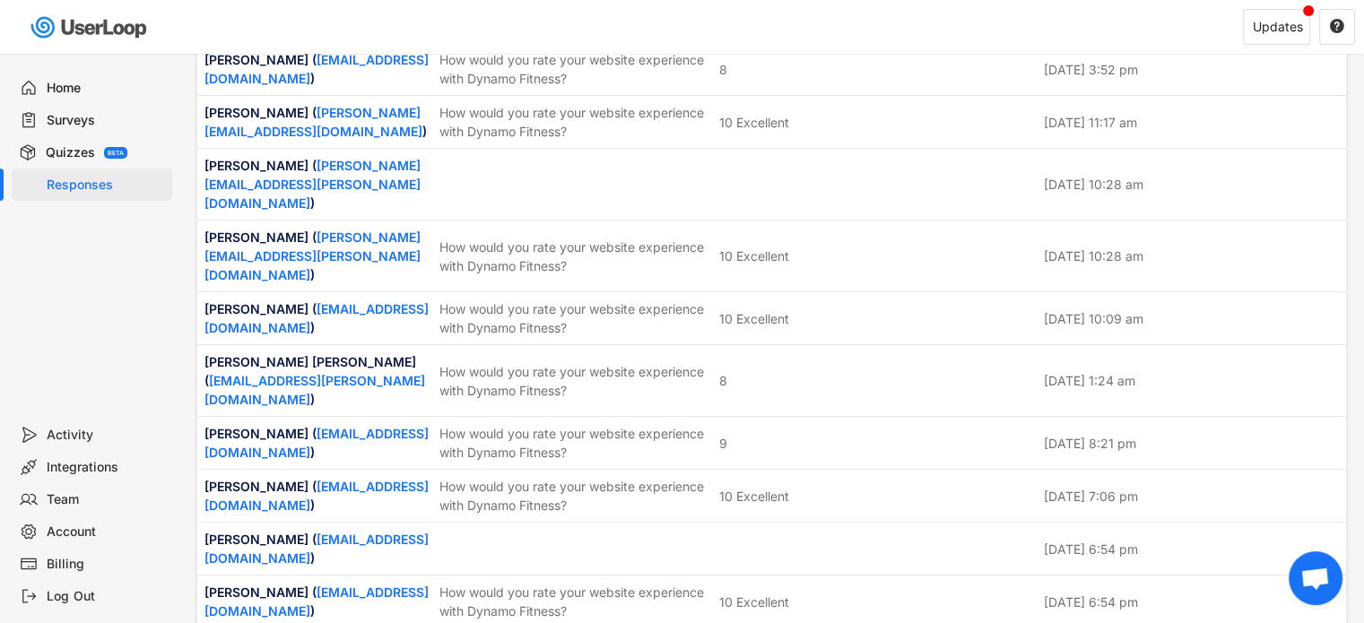
scroll to position [1435, 0]
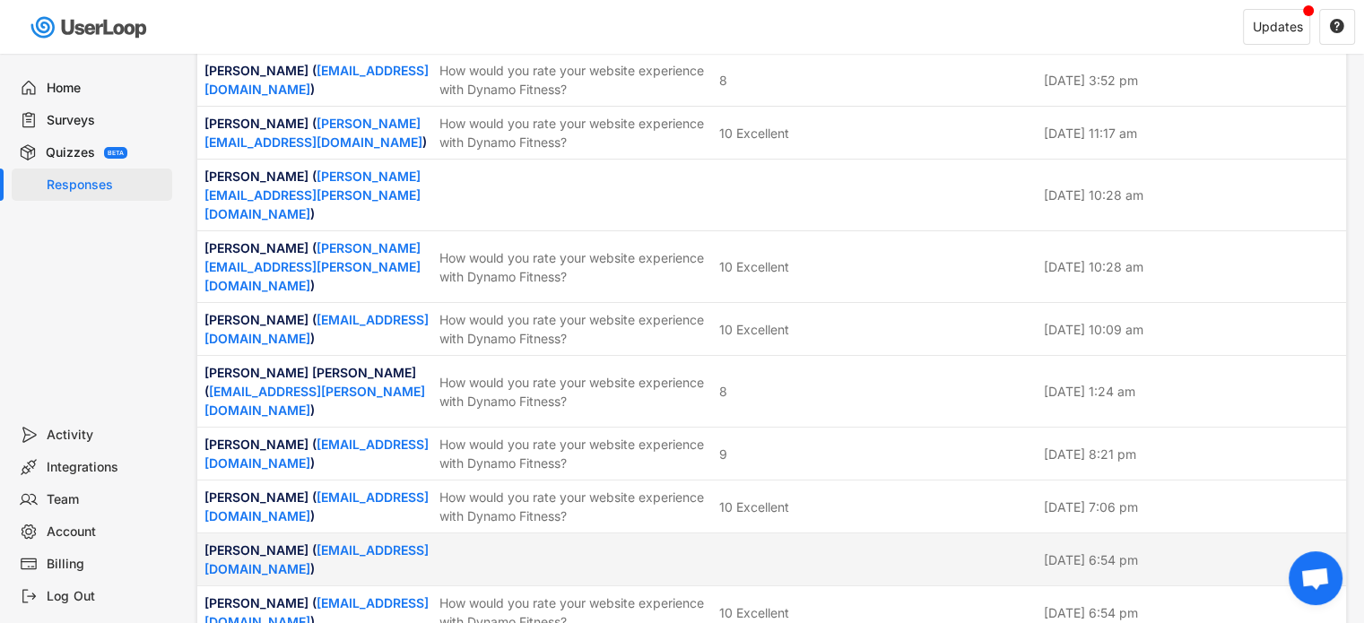
drag, startPoint x: 766, startPoint y: 412, endPoint x: 946, endPoint y: 426, distance: 180.8
click at [767, 534] on div "[PERSON_NAME] ( [PERSON_NAME][EMAIL_ADDRESS][DOMAIN_NAME] ) [DATE] 6:54 pm" at bounding box center [771, 560] width 1149 height 52
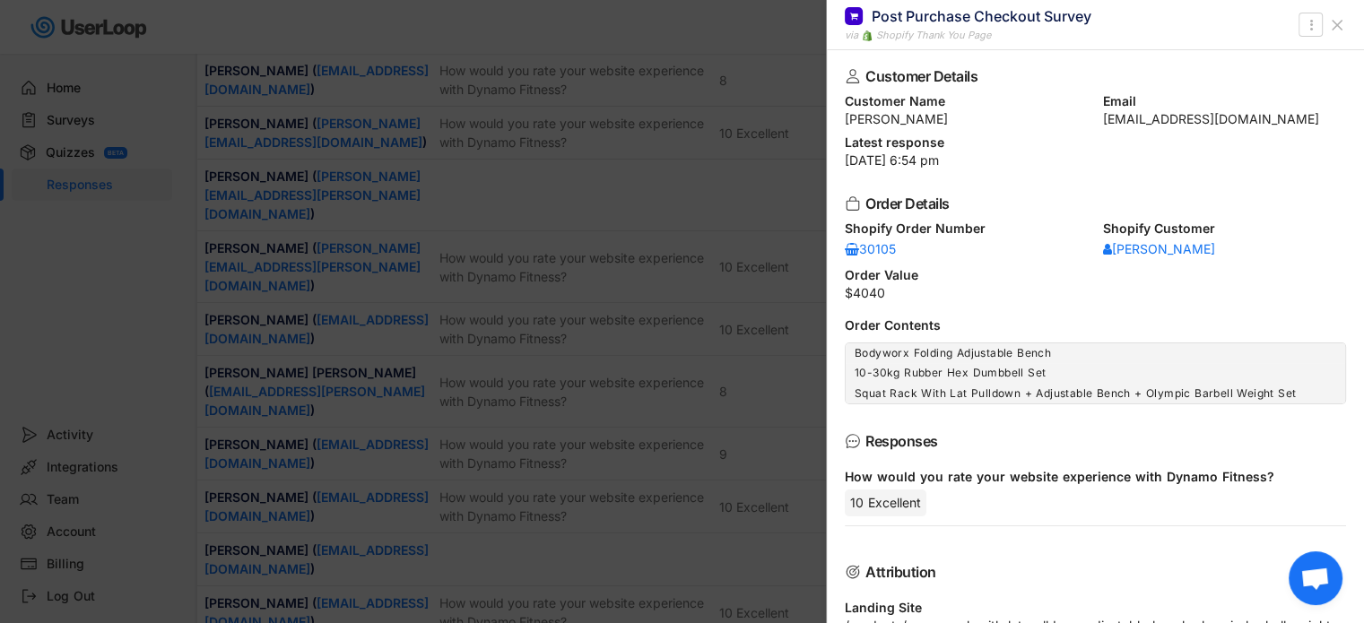
click at [1340, 28] on use at bounding box center [1337, 25] width 9 height 9
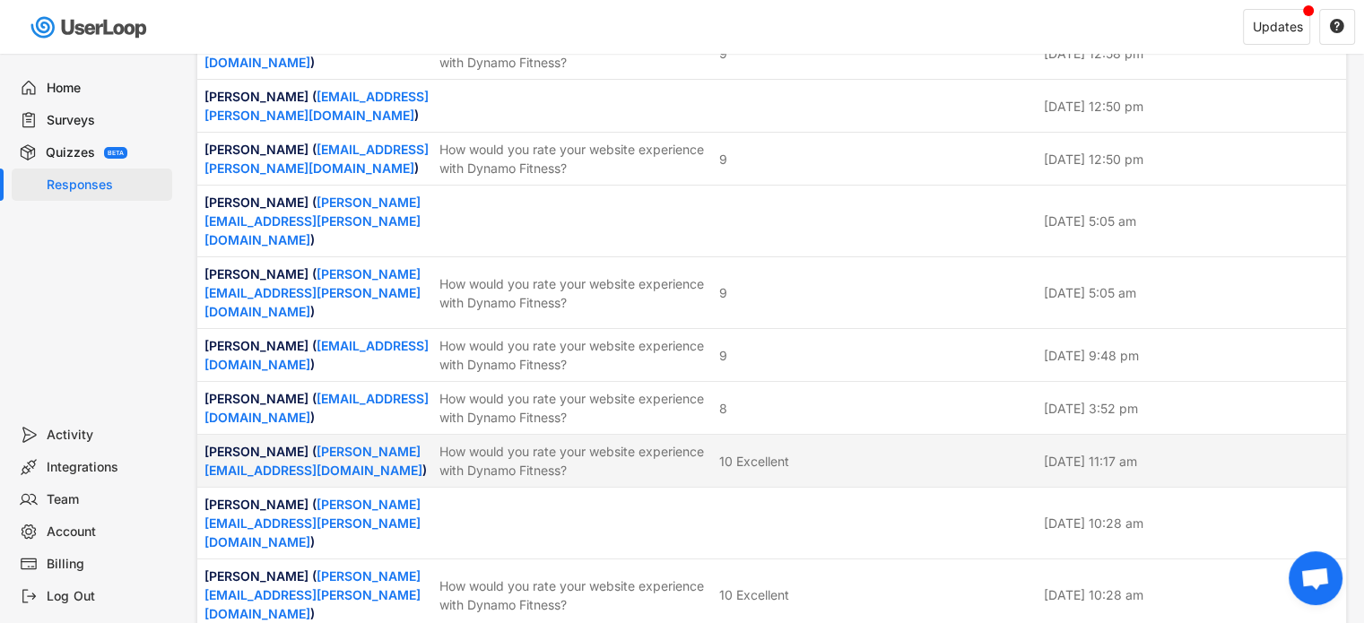
scroll to position [1076, 0]
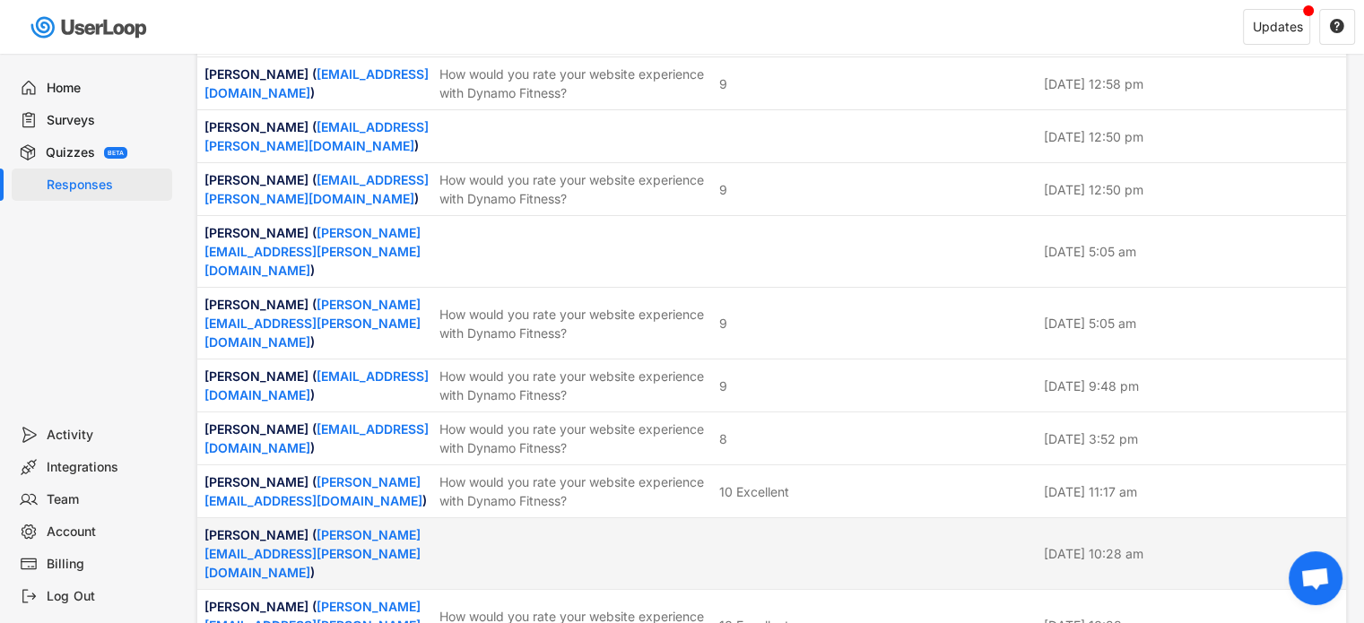
click at [821, 546] on div at bounding box center [876, 554] width 314 height 16
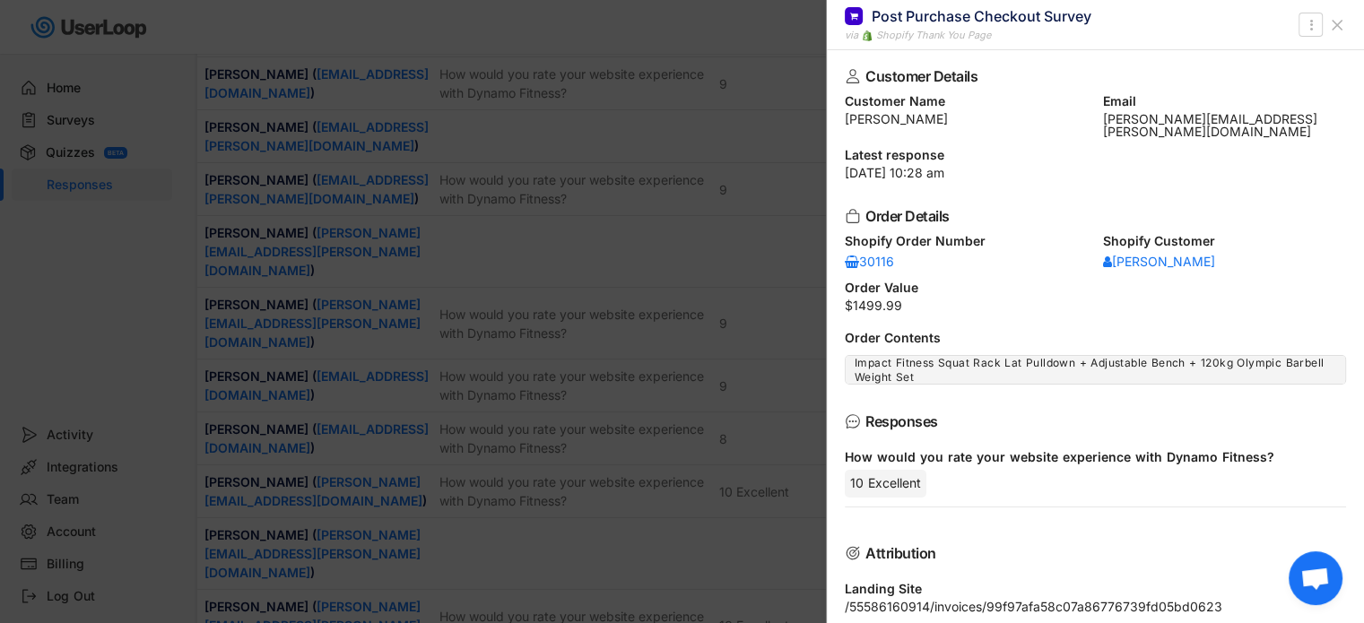
click at [1332, 13] on button at bounding box center [1337, 25] width 29 height 29
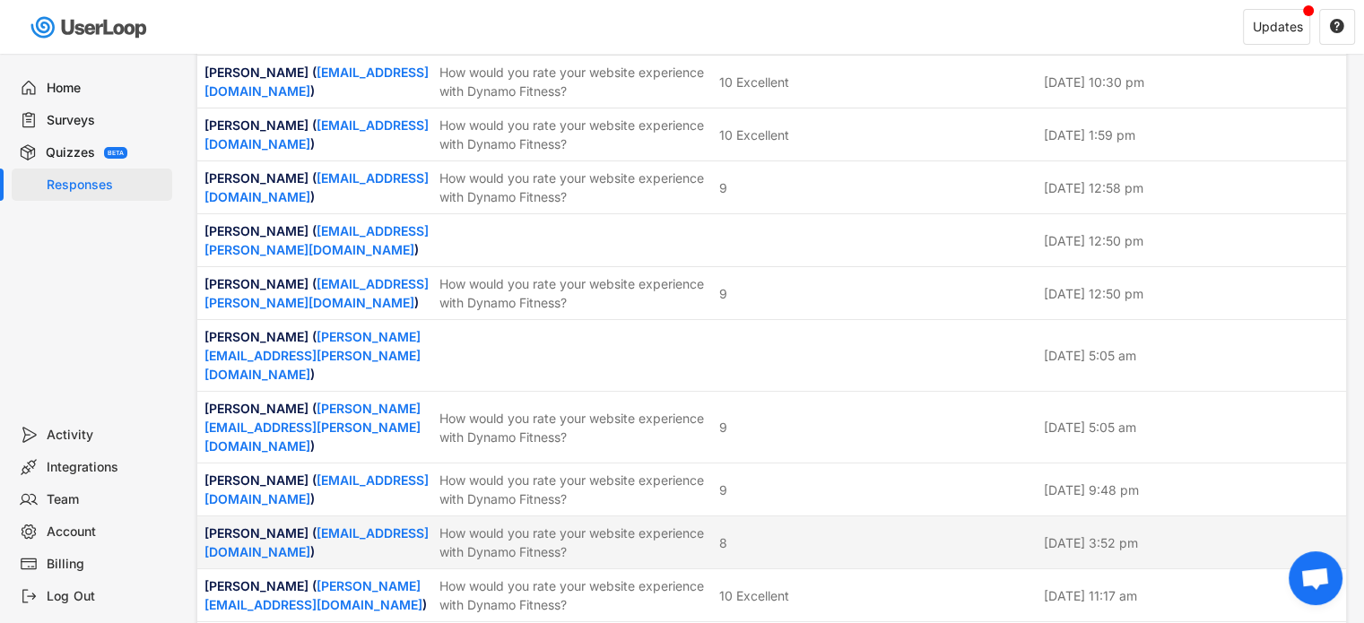
scroll to position [897, 0]
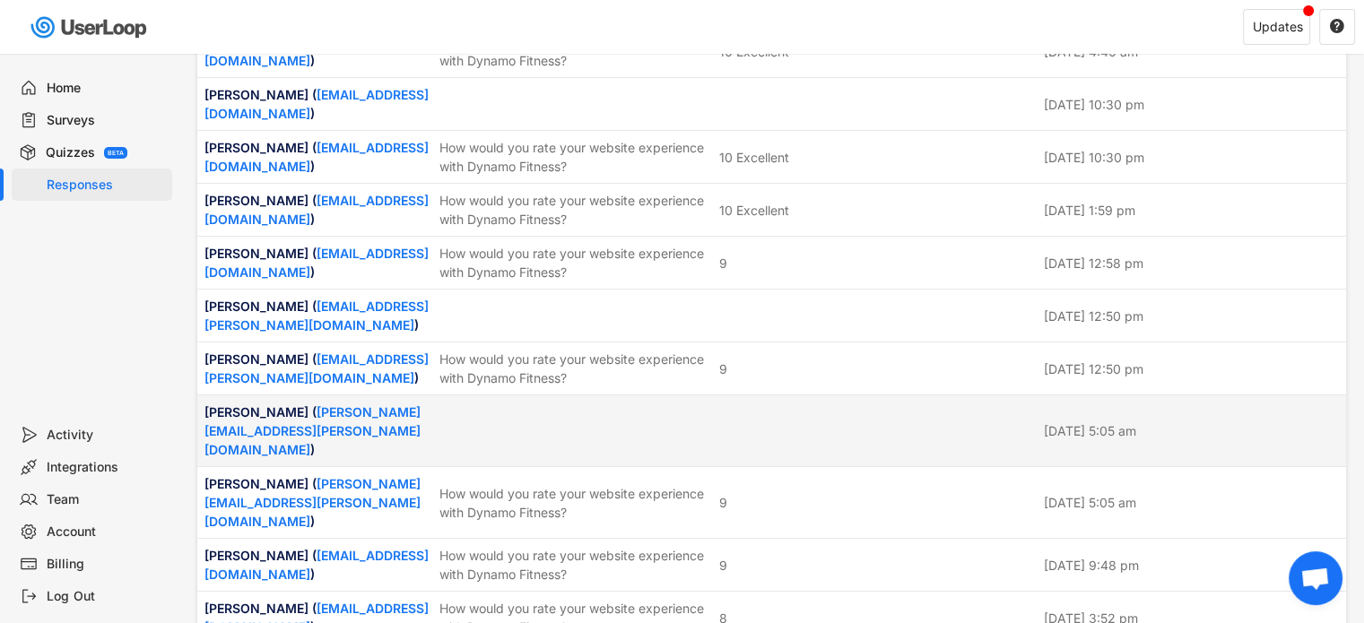
click at [835, 423] on div at bounding box center [876, 431] width 314 height 16
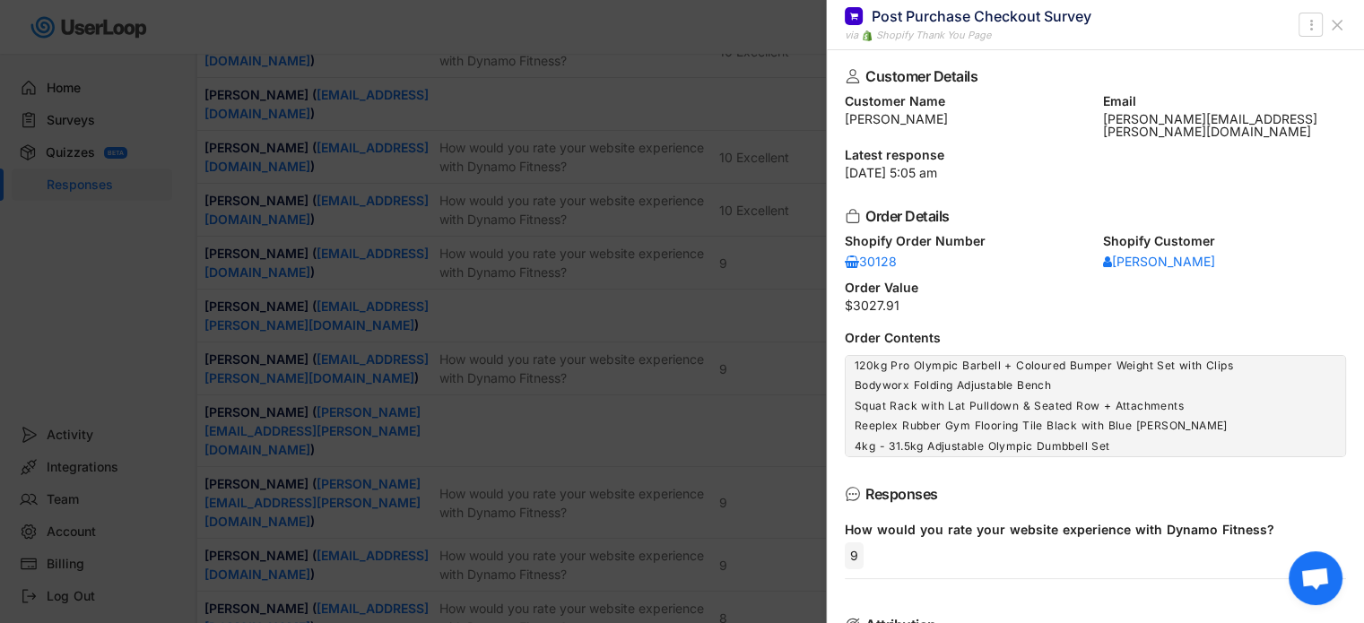
click at [1342, 21] on use at bounding box center [1337, 25] width 9 height 9
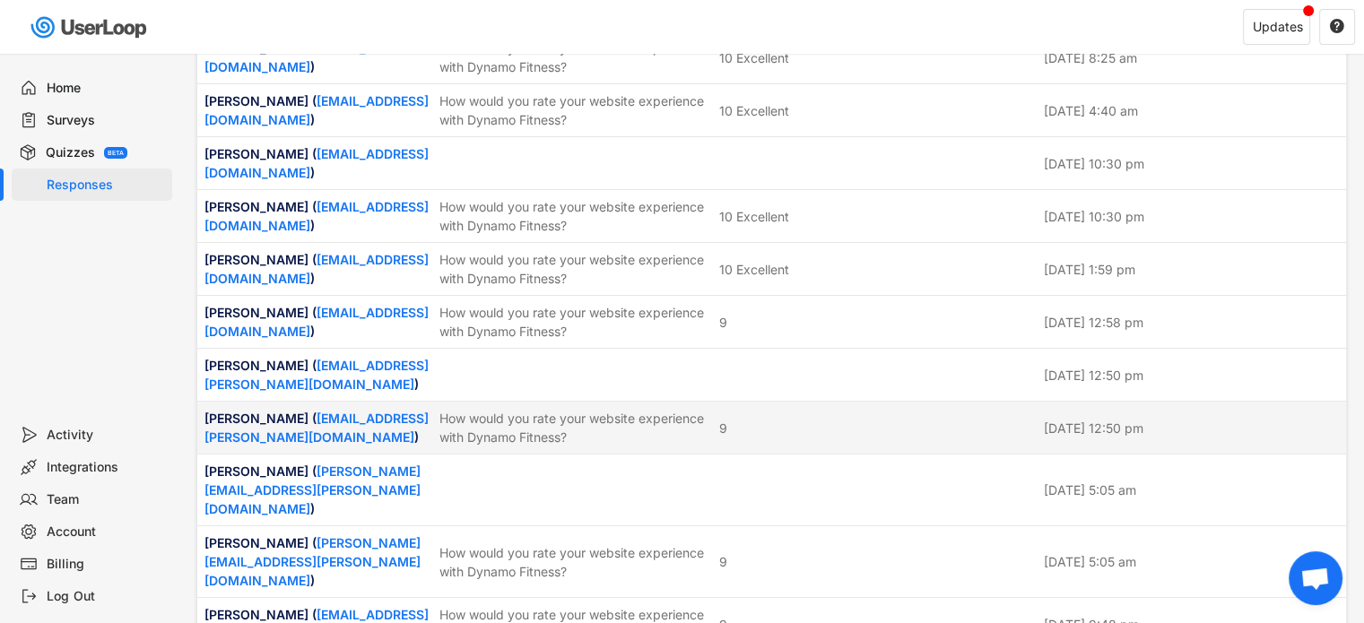
scroll to position [807, 0]
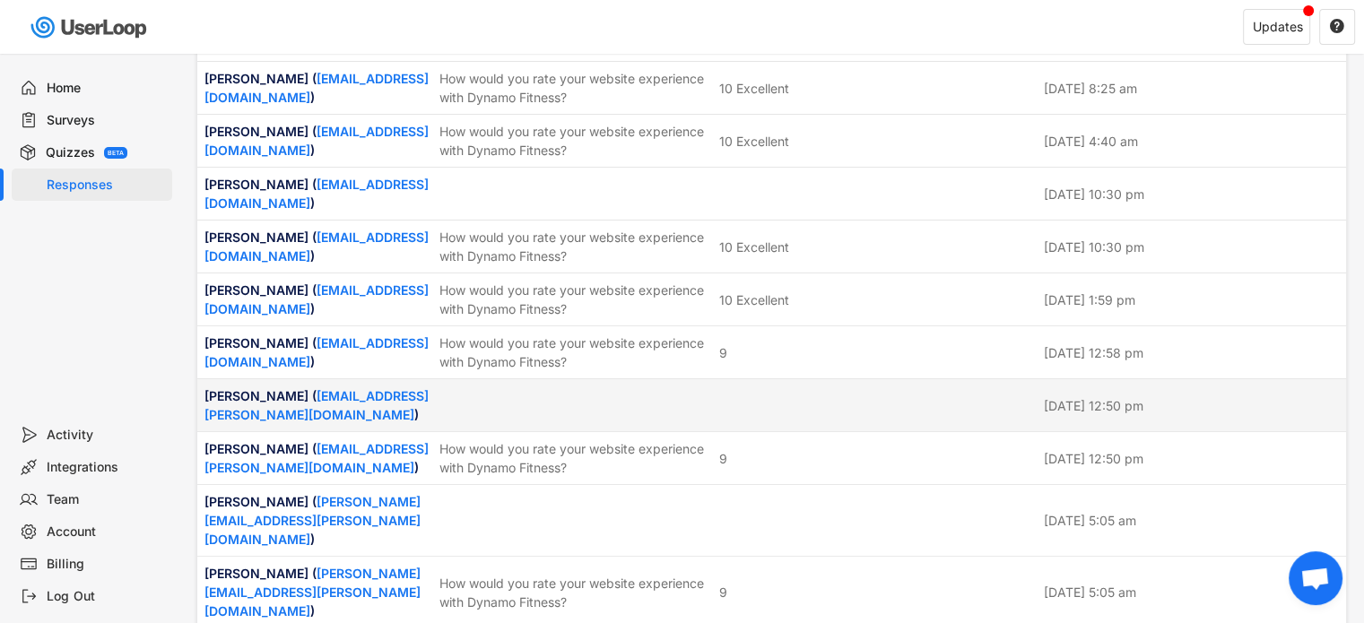
click at [848, 397] on div at bounding box center [876, 405] width 314 height 16
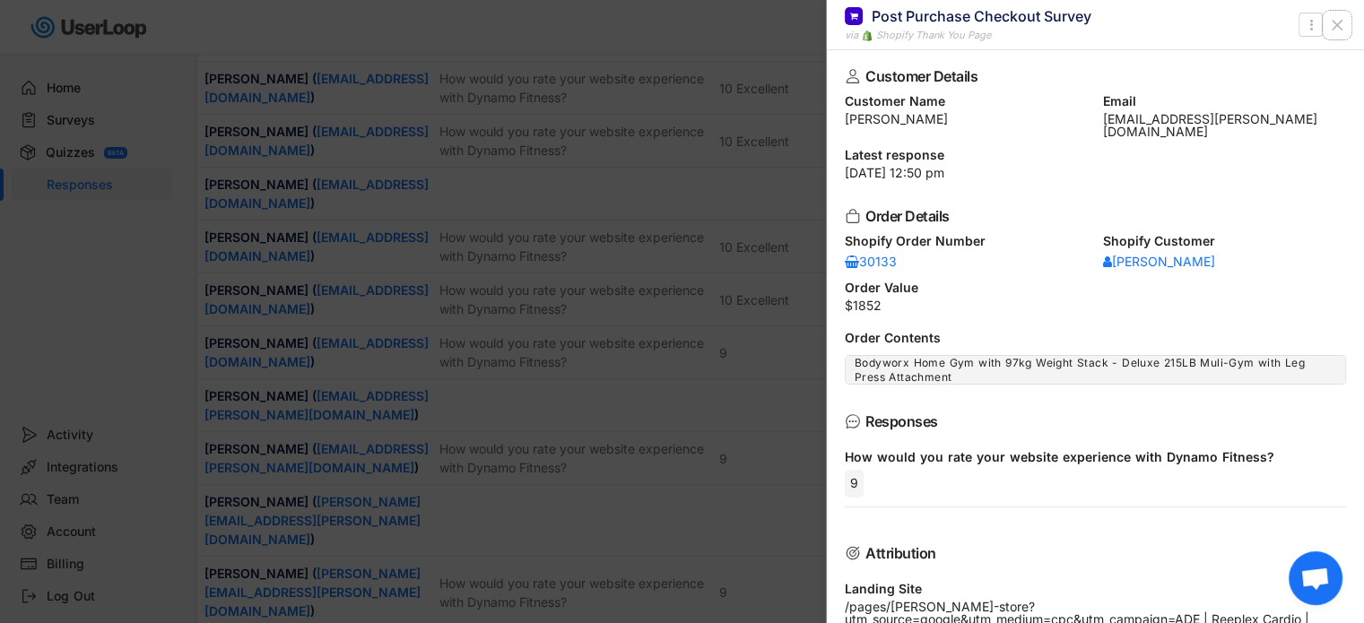
click at [1341, 28] on use at bounding box center [1337, 25] width 9 height 9
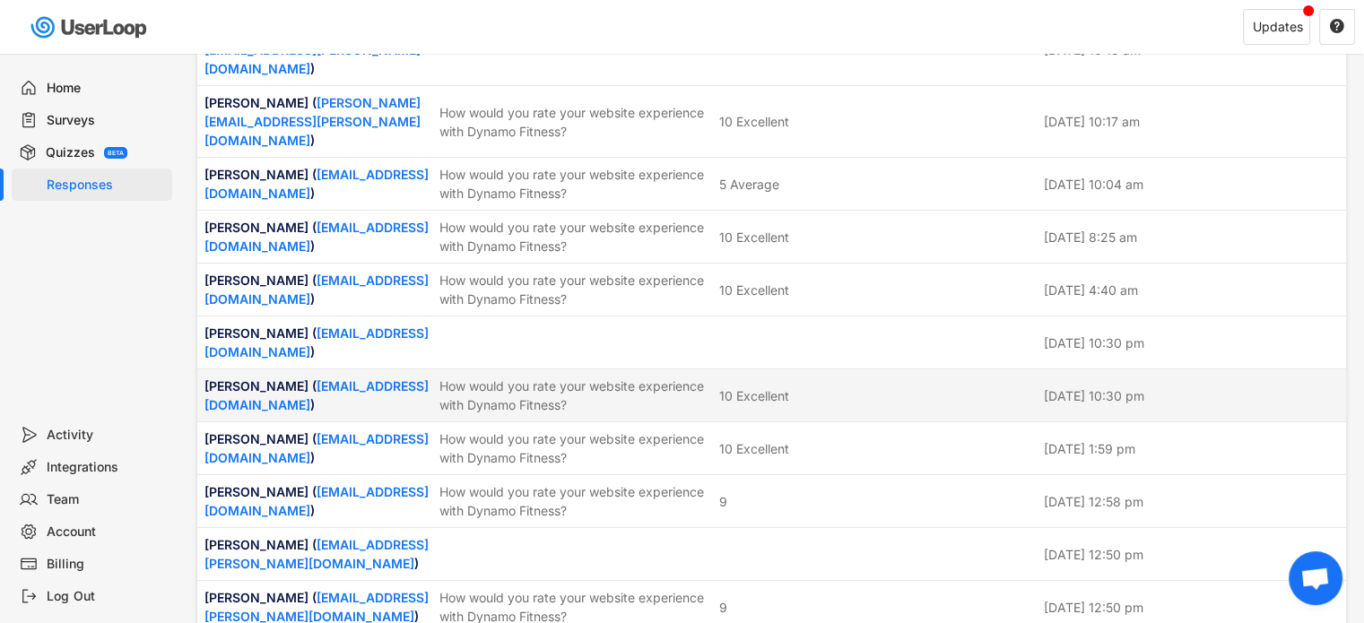
scroll to position [628, 0]
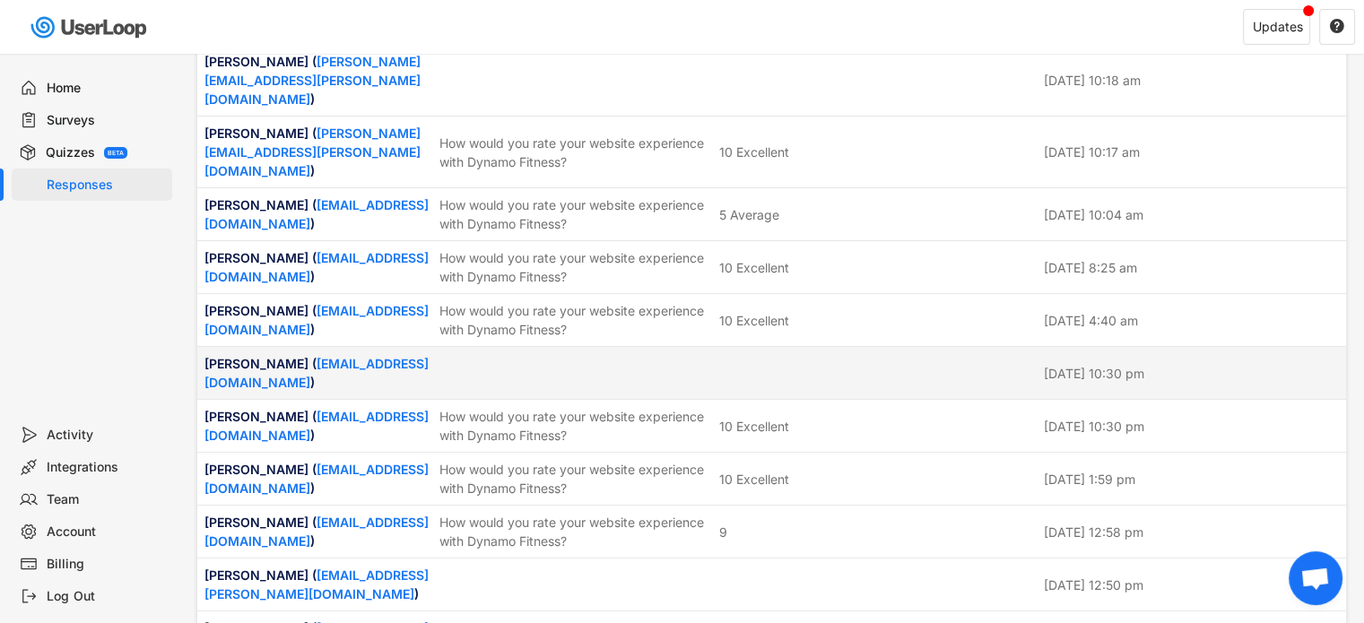
drag, startPoint x: 853, startPoint y: 318, endPoint x: 879, endPoint y: 325, distance: 26.8
click at [855, 347] on div "[PERSON_NAME] ( [EMAIL_ADDRESS][DOMAIN_NAME] ) [DATE] 10:30 pm" at bounding box center [771, 373] width 1149 height 52
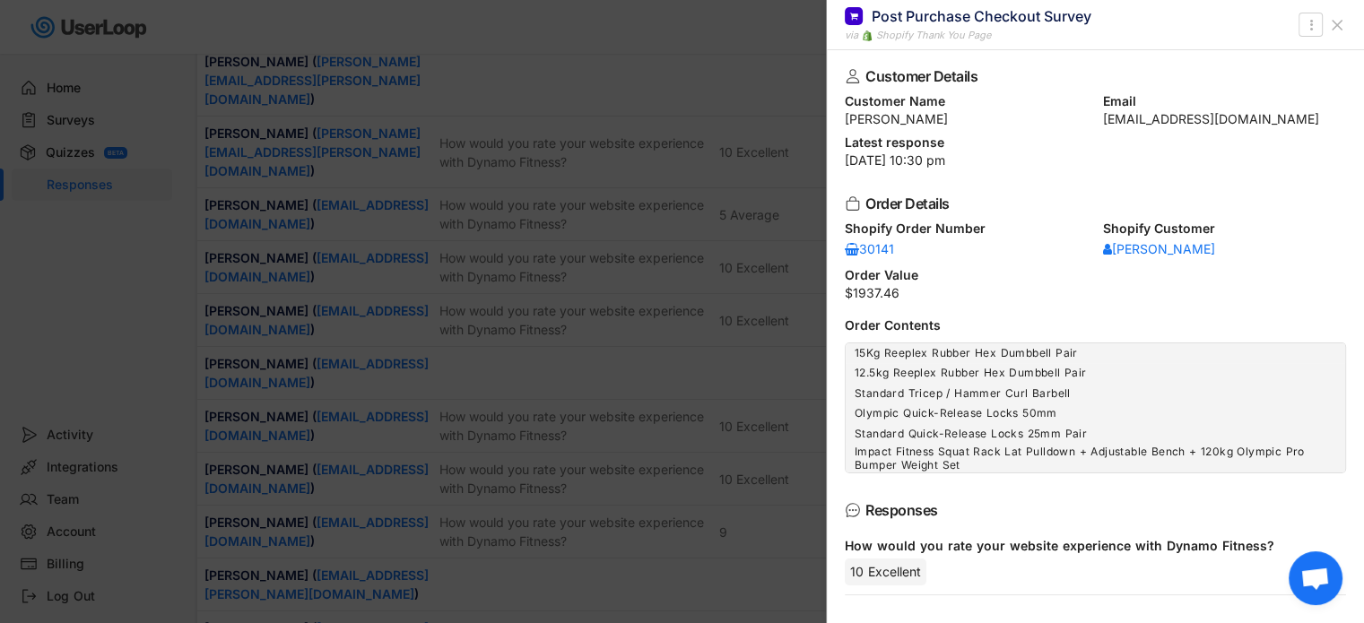
click at [1332, 26] on icon at bounding box center [1337, 25] width 18 height 18
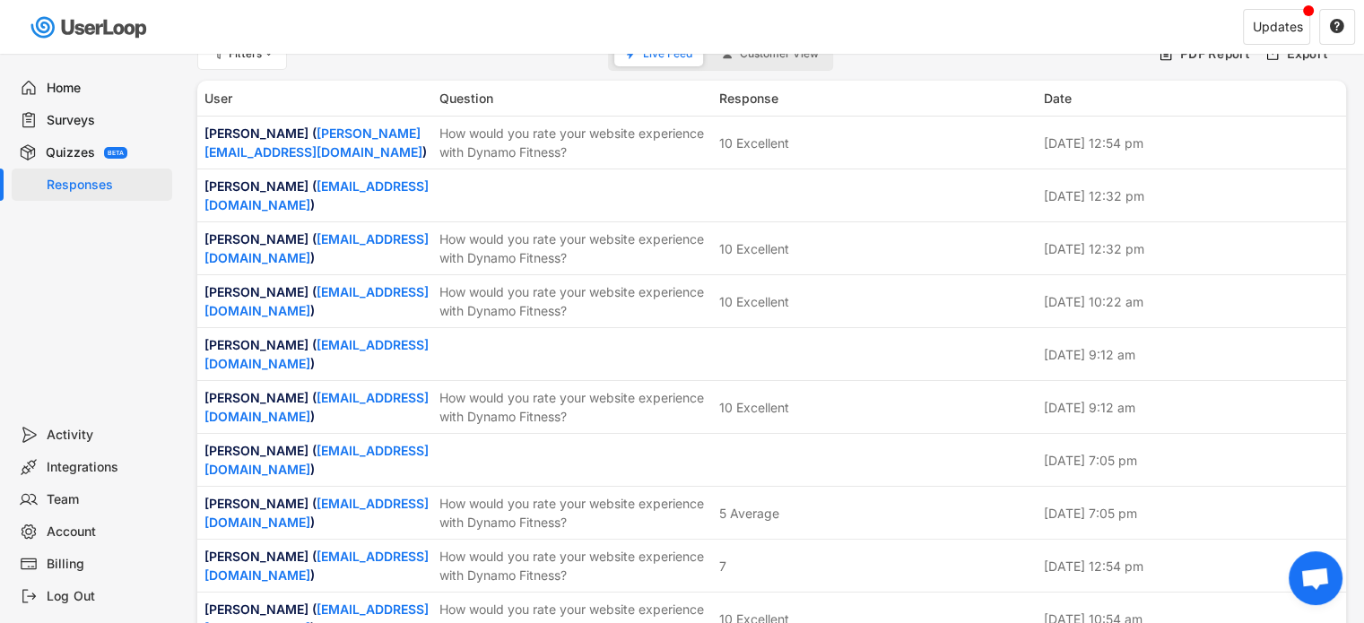
scroll to position [0, 0]
